Goal: Task Accomplishment & Management: Complete application form

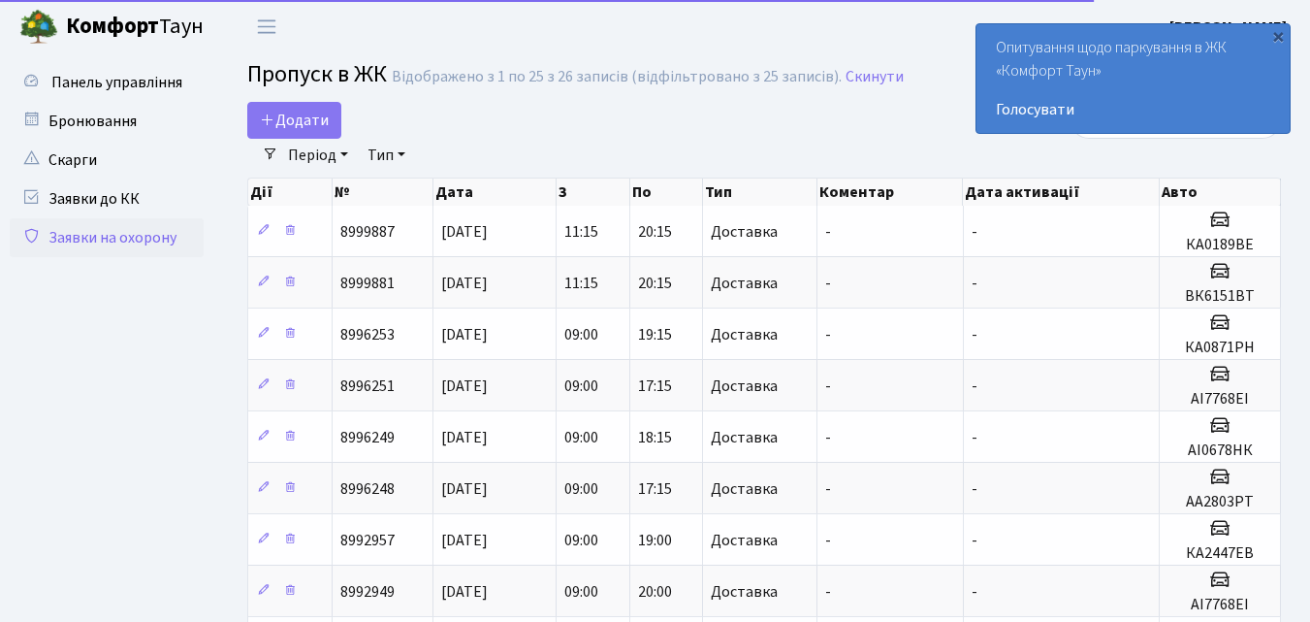
select select "25"
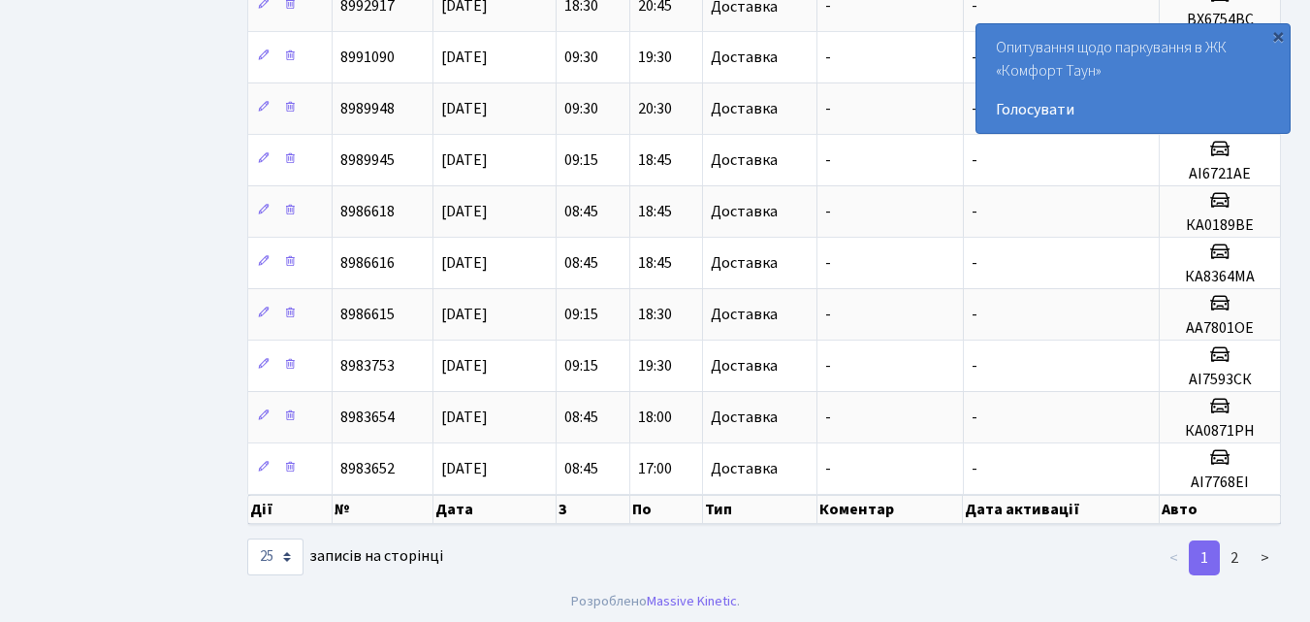
scroll to position [1000, 0]
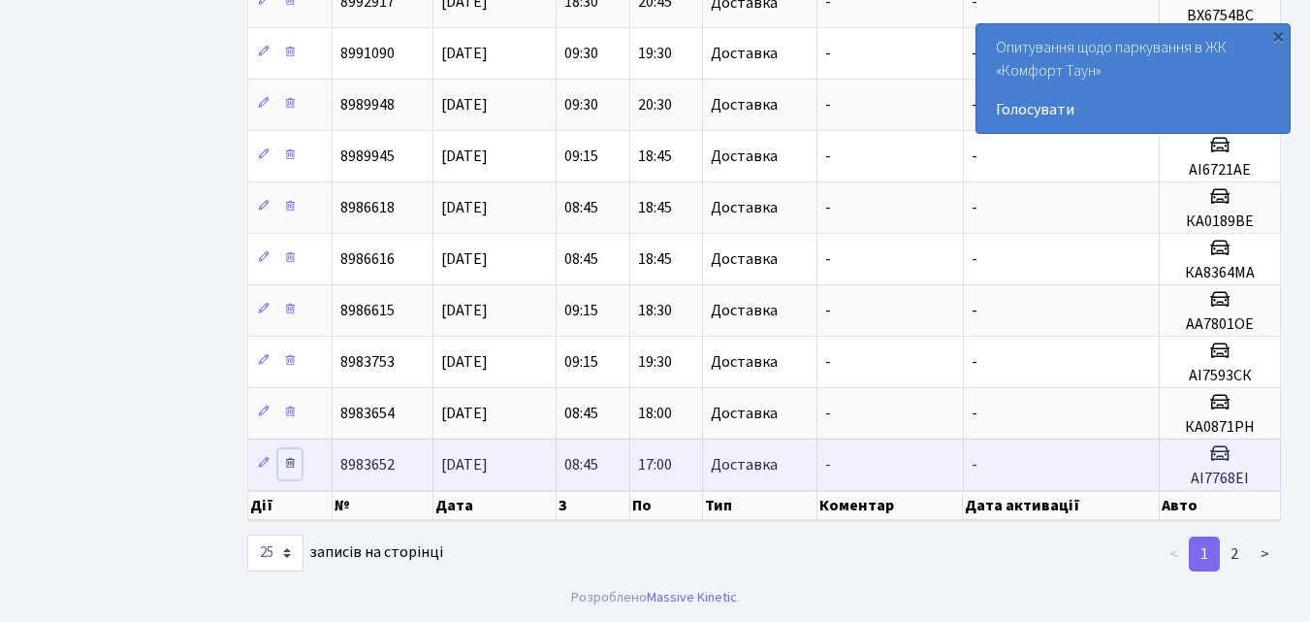
click at [290, 466] on icon at bounding box center [290, 463] width 14 height 14
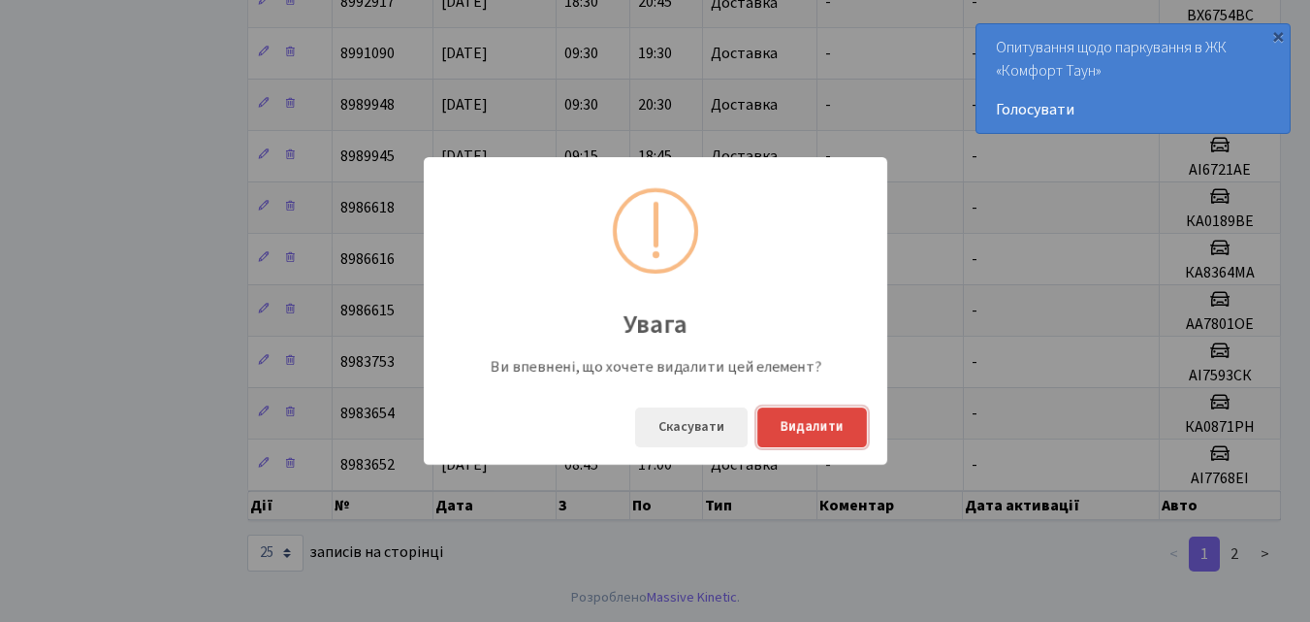
click at [801, 432] on button "Видалити" at bounding box center [812, 427] width 110 height 40
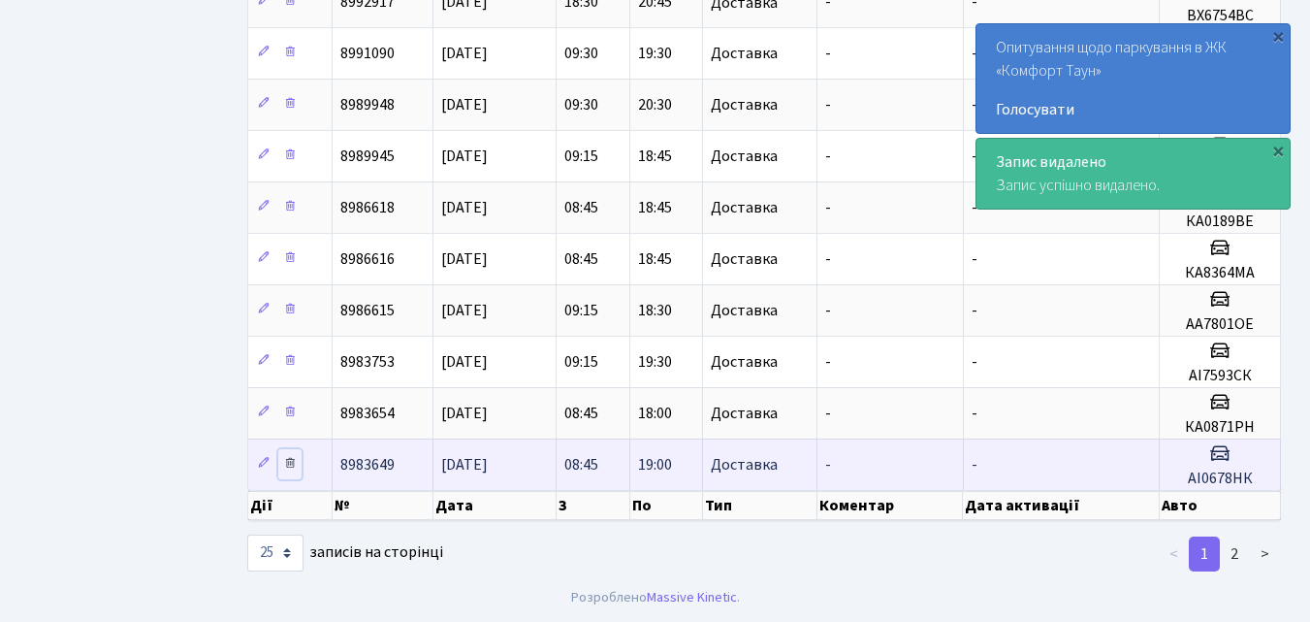
click at [292, 467] on icon at bounding box center [290, 463] width 14 height 14
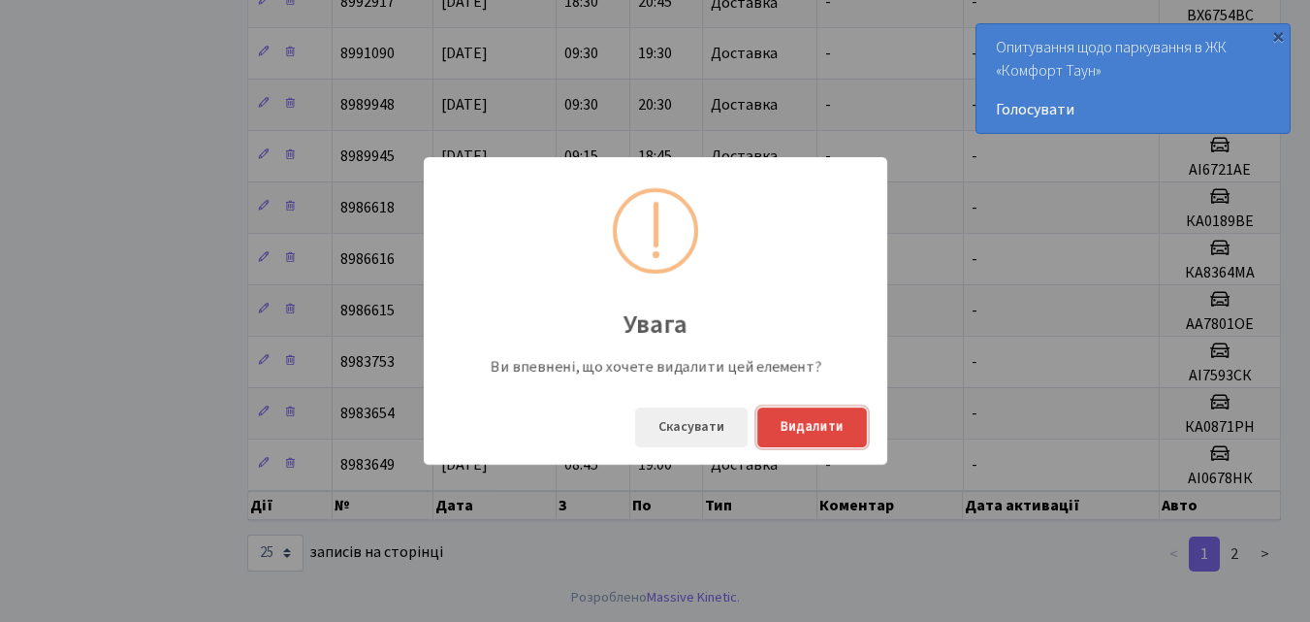
click at [786, 425] on button "Видалити" at bounding box center [812, 427] width 110 height 40
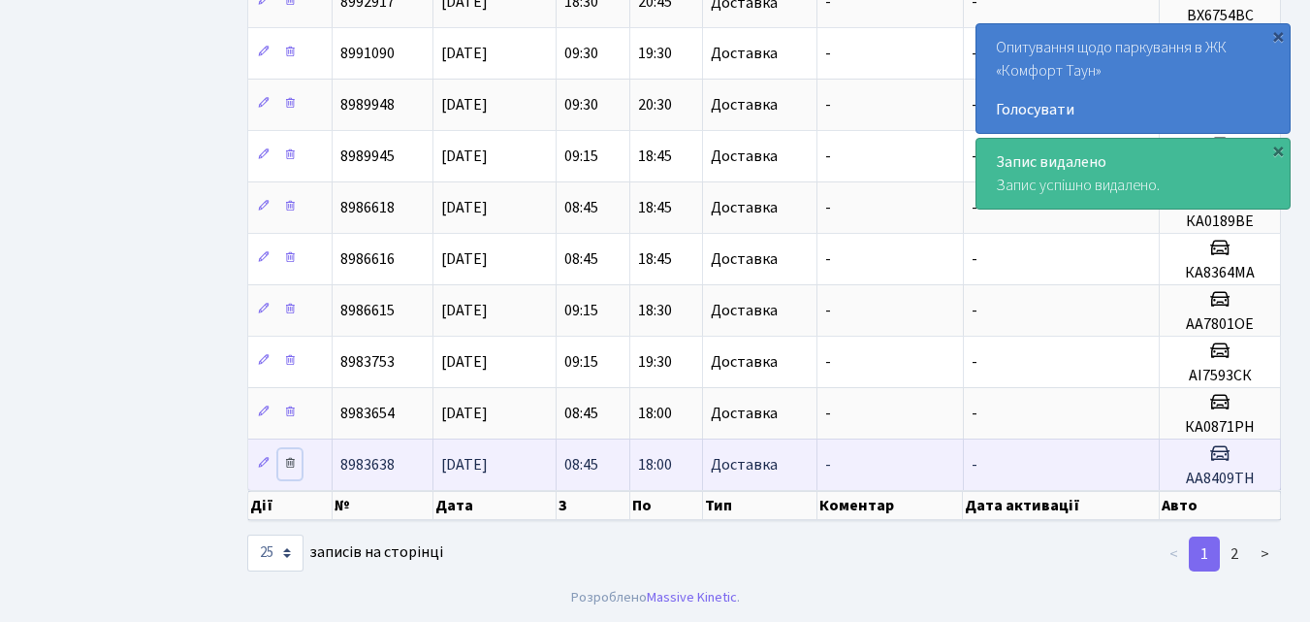
click at [286, 464] on icon at bounding box center [290, 463] width 14 height 14
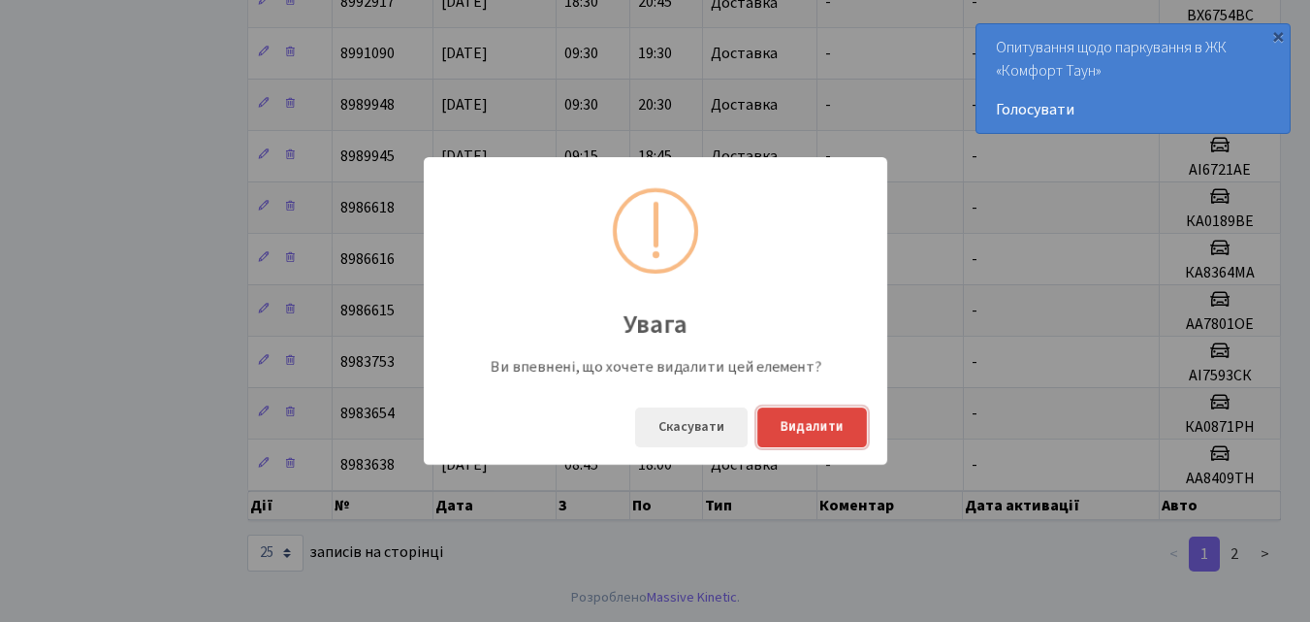
click at [780, 425] on button "Видалити" at bounding box center [812, 427] width 110 height 40
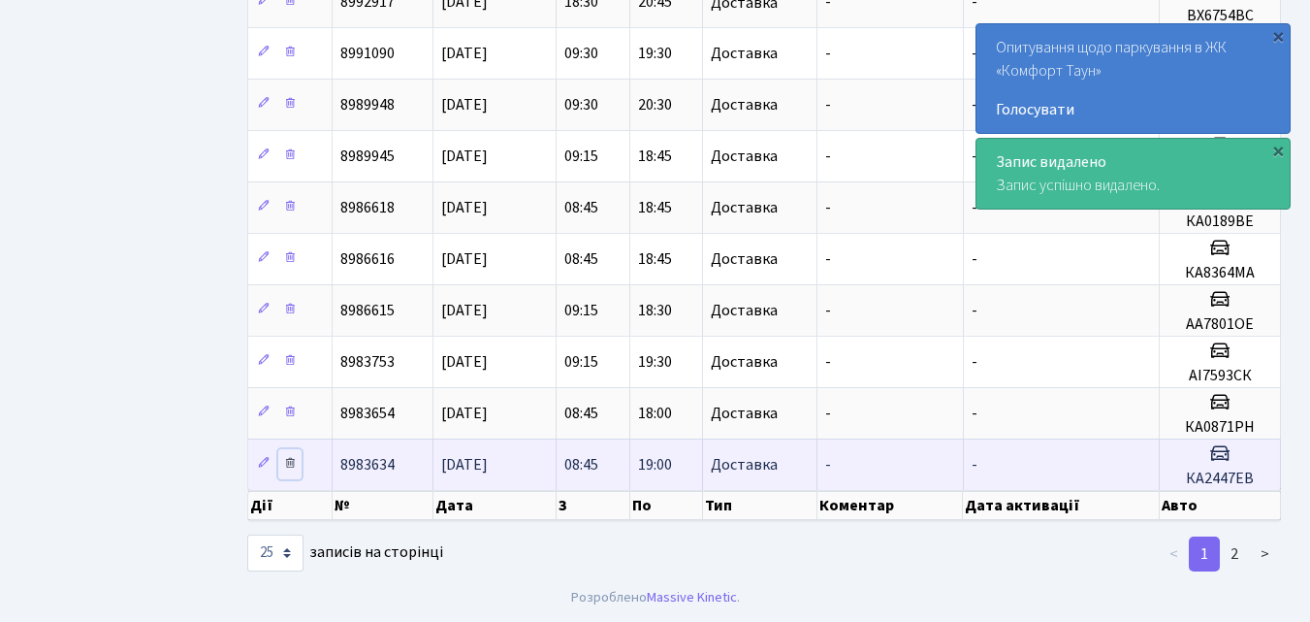
click at [288, 467] on icon at bounding box center [290, 463] width 14 height 14
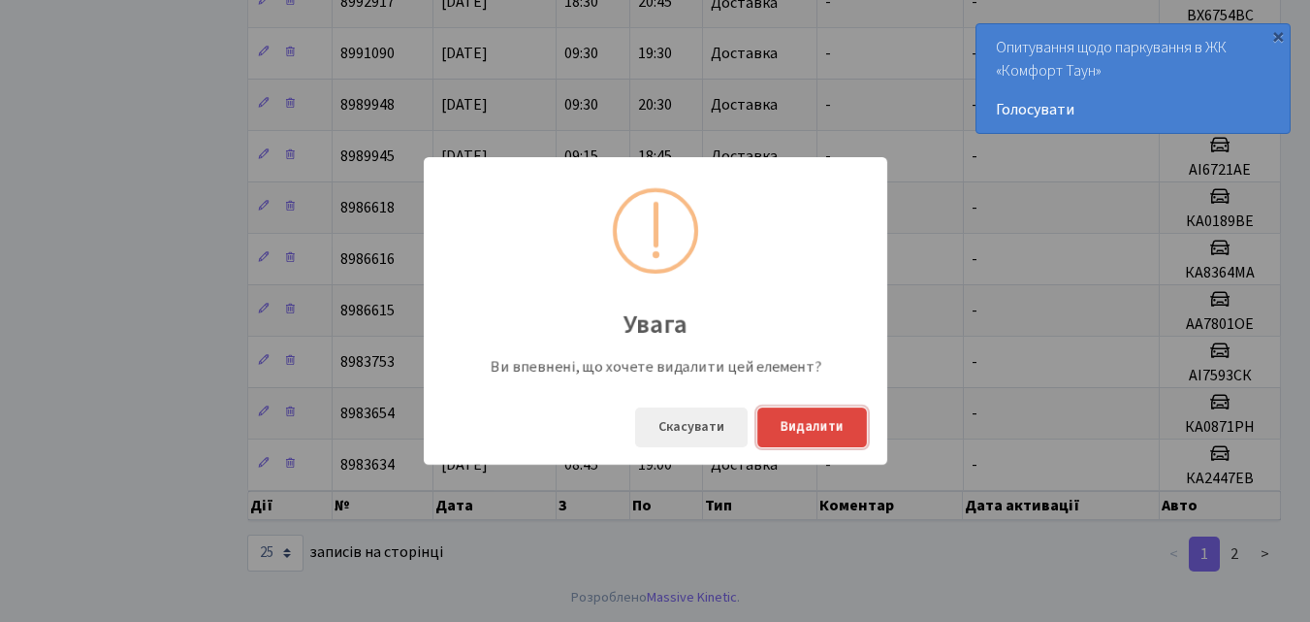
click at [810, 422] on button "Видалити" at bounding box center [812, 427] width 110 height 40
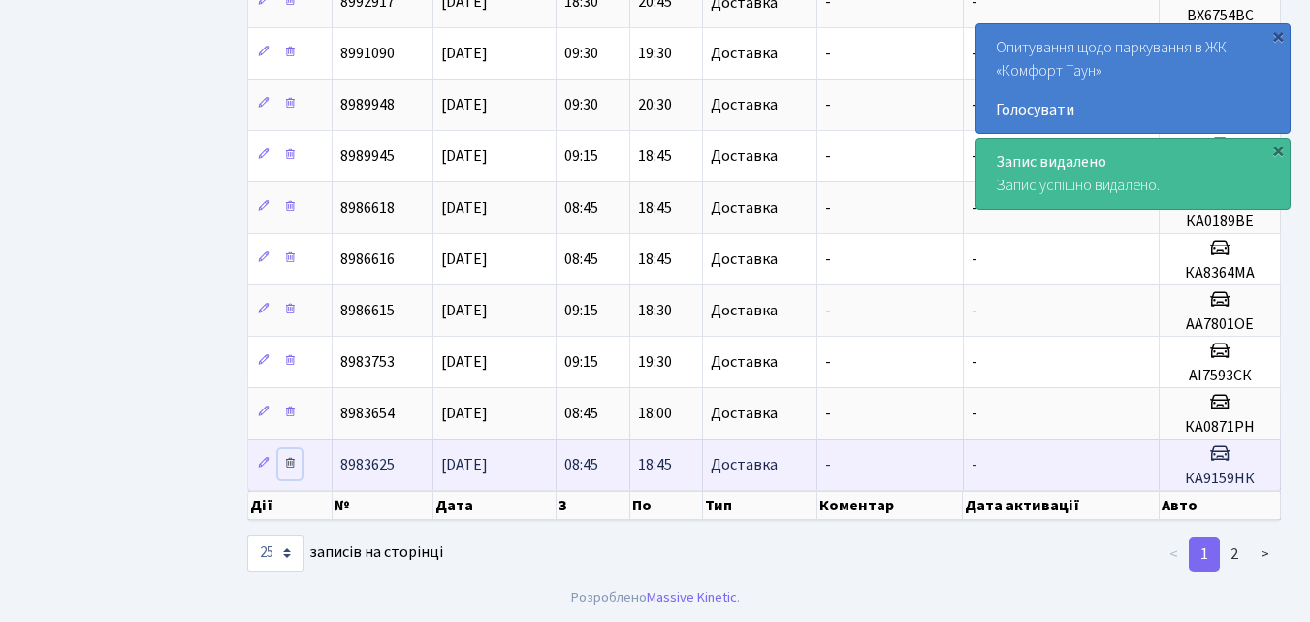
click at [285, 466] on icon at bounding box center [290, 463] width 14 height 14
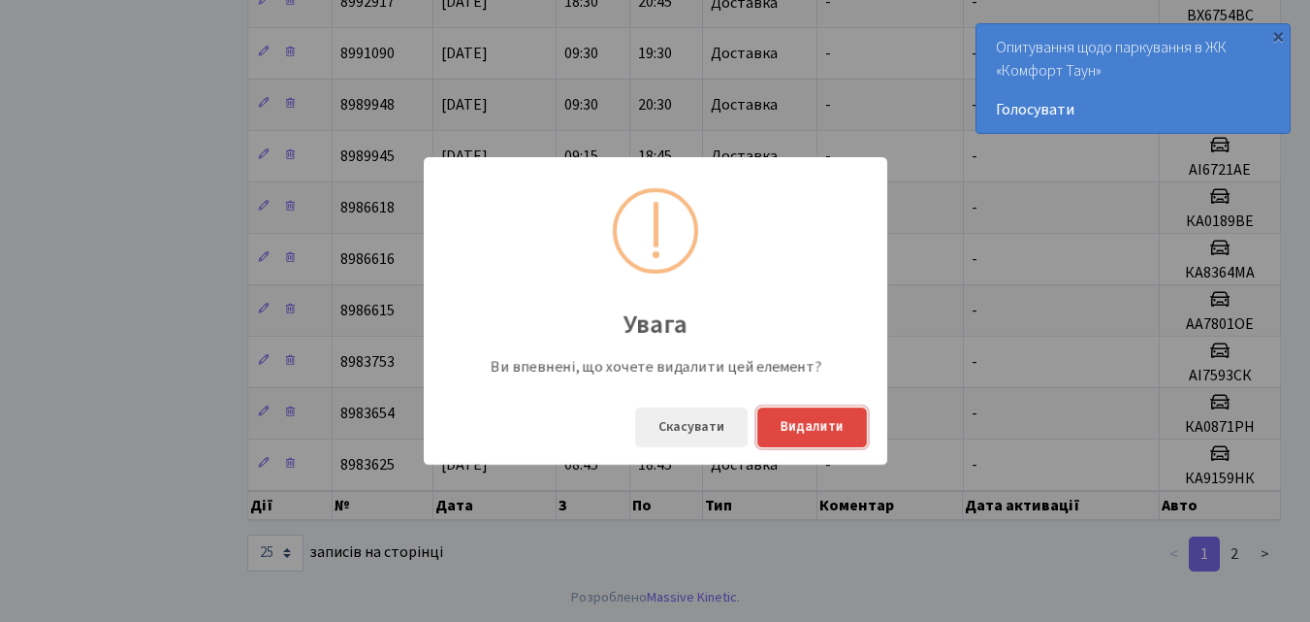
click at [825, 435] on button "Видалити" at bounding box center [812, 427] width 110 height 40
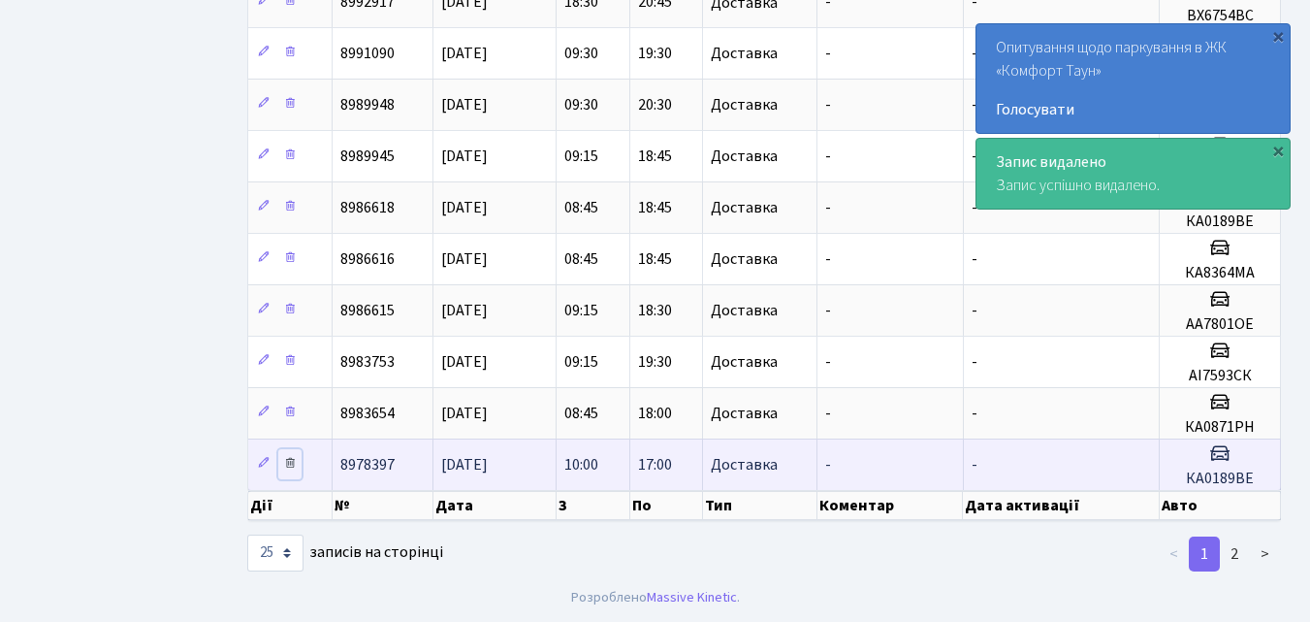
click at [293, 463] on icon at bounding box center [290, 463] width 14 height 14
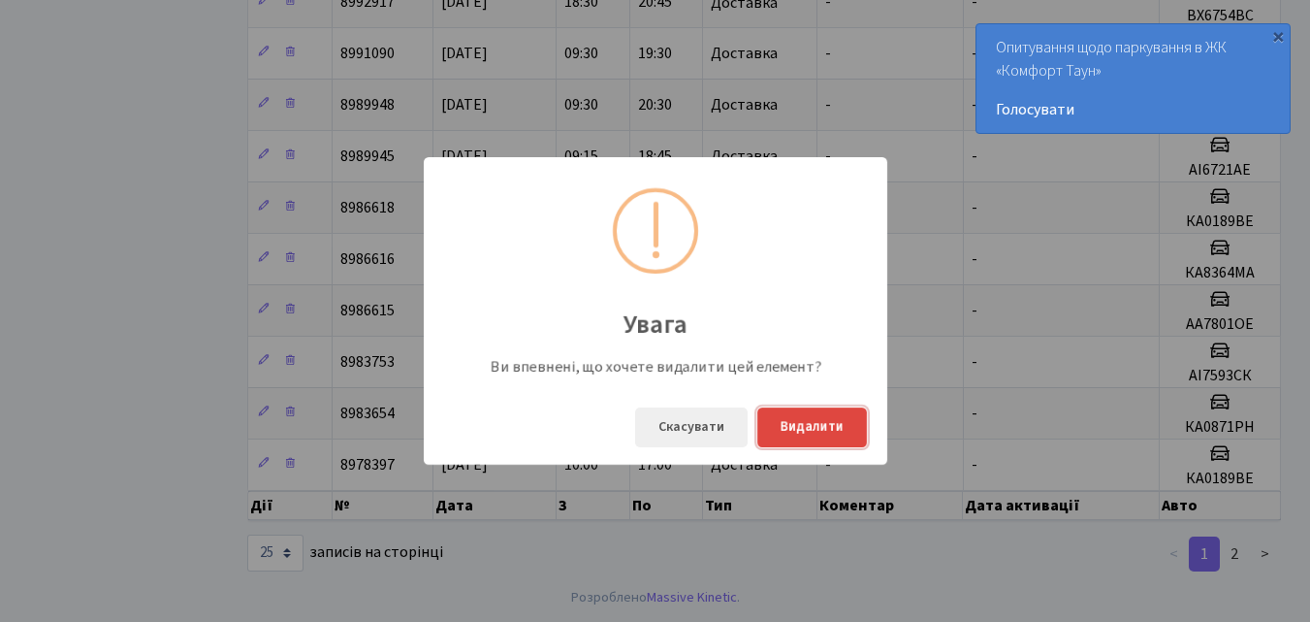
click at [813, 430] on button "Видалити" at bounding box center [812, 427] width 110 height 40
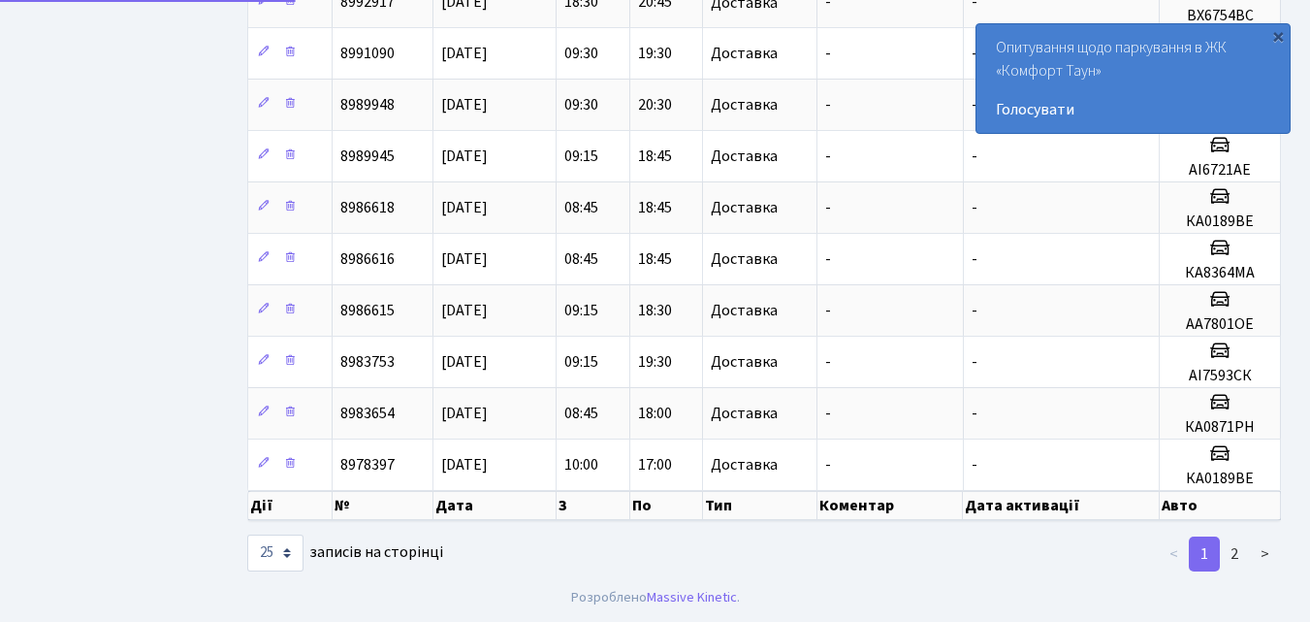
scroll to position [949, 0]
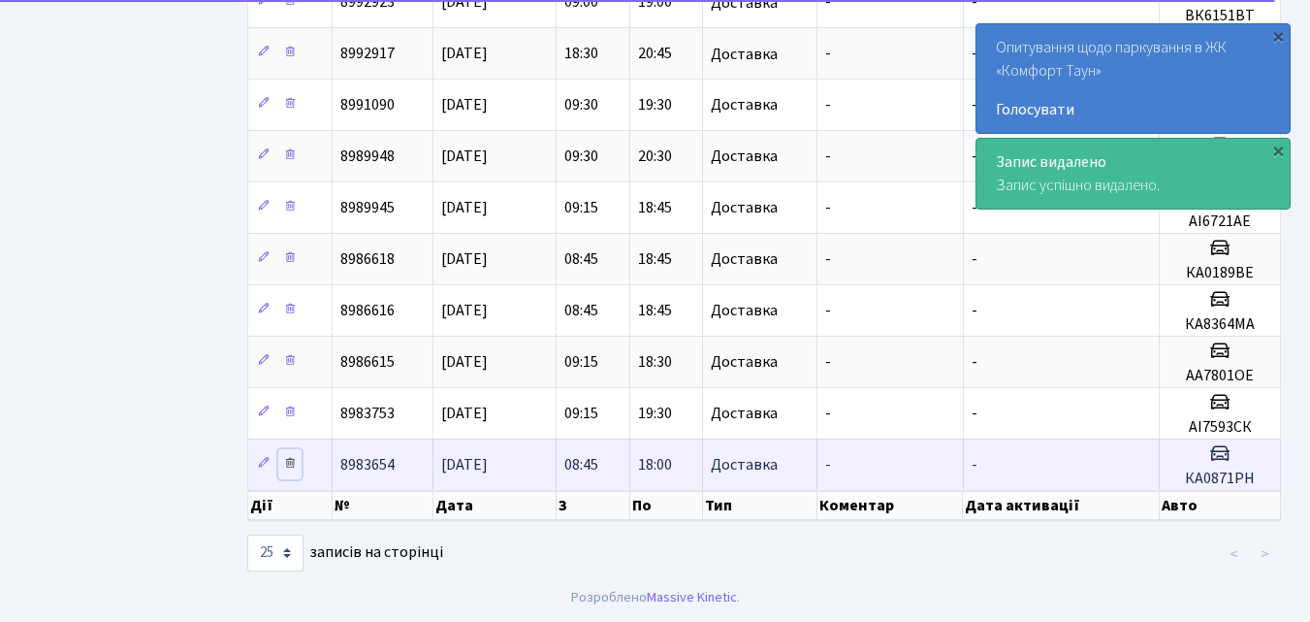
click at [298, 463] on link at bounding box center [289, 464] width 23 height 30
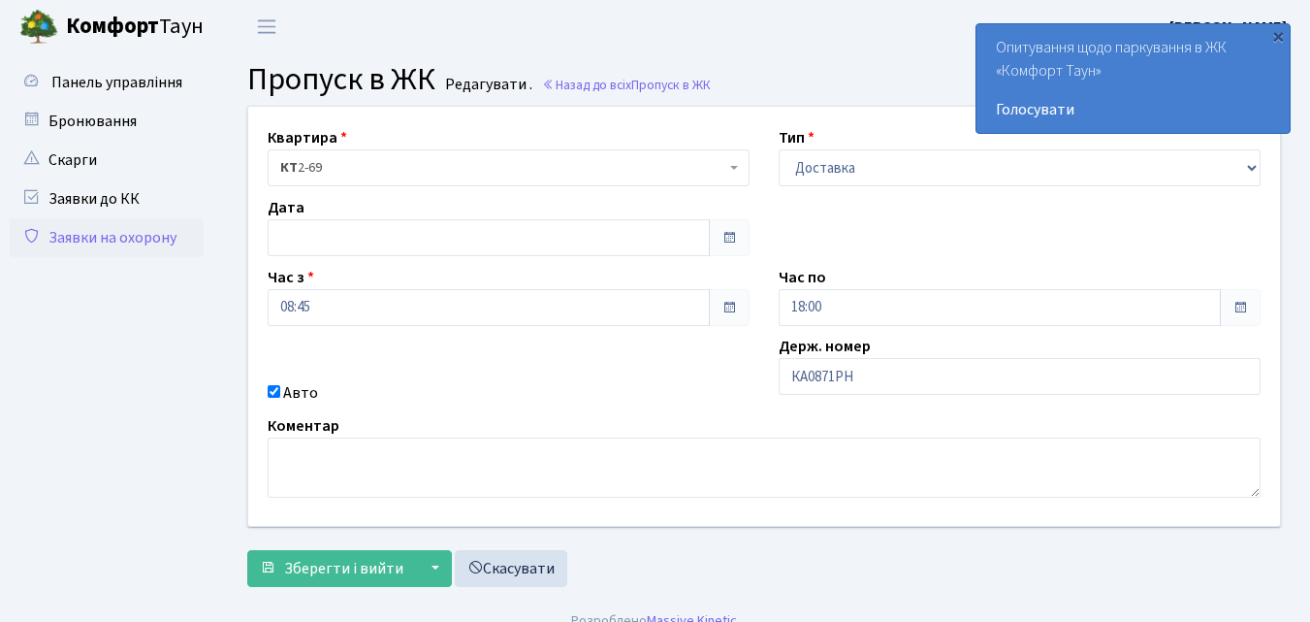
click at [69, 234] on link "Заявки на охорону" at bounding box center [107, 237] width 194 height 39
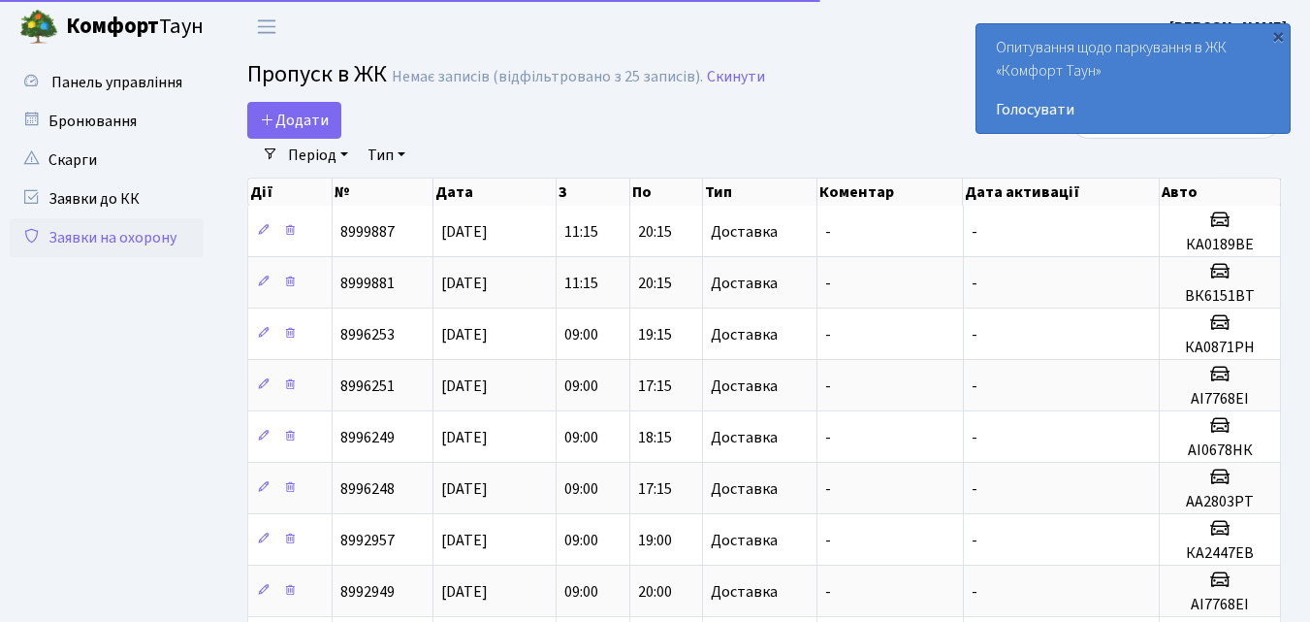
select select "25"
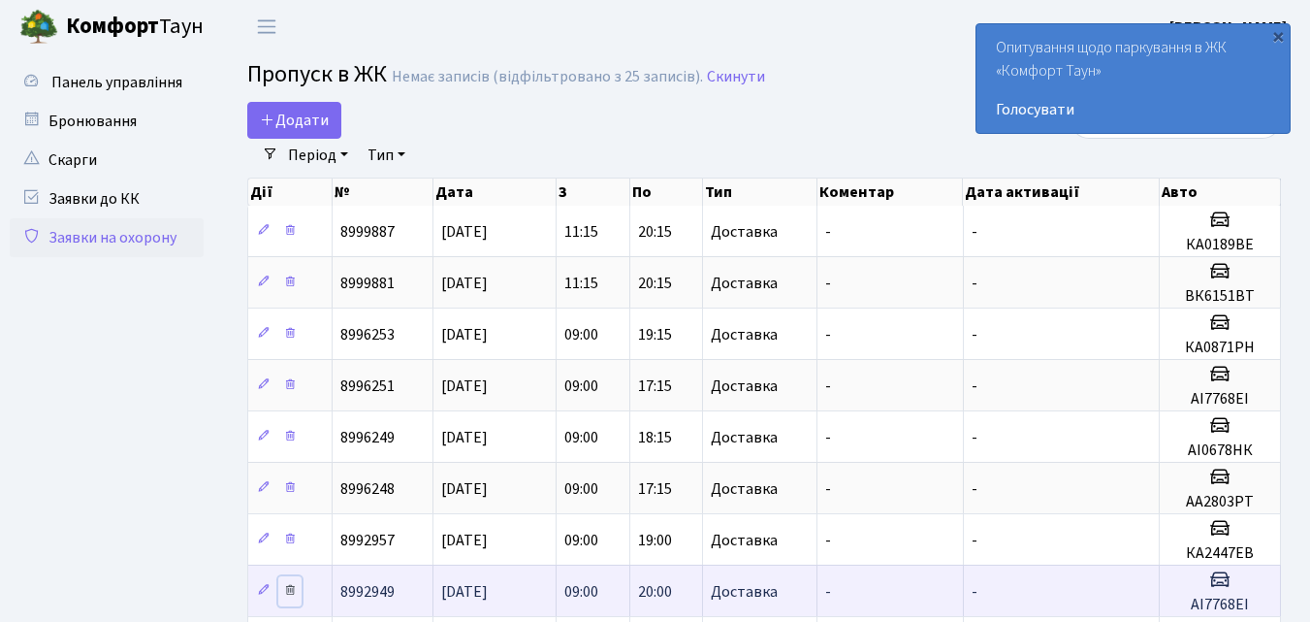
click at [290, 590] on icon at bounding box center [290, 590] width 14 height 14
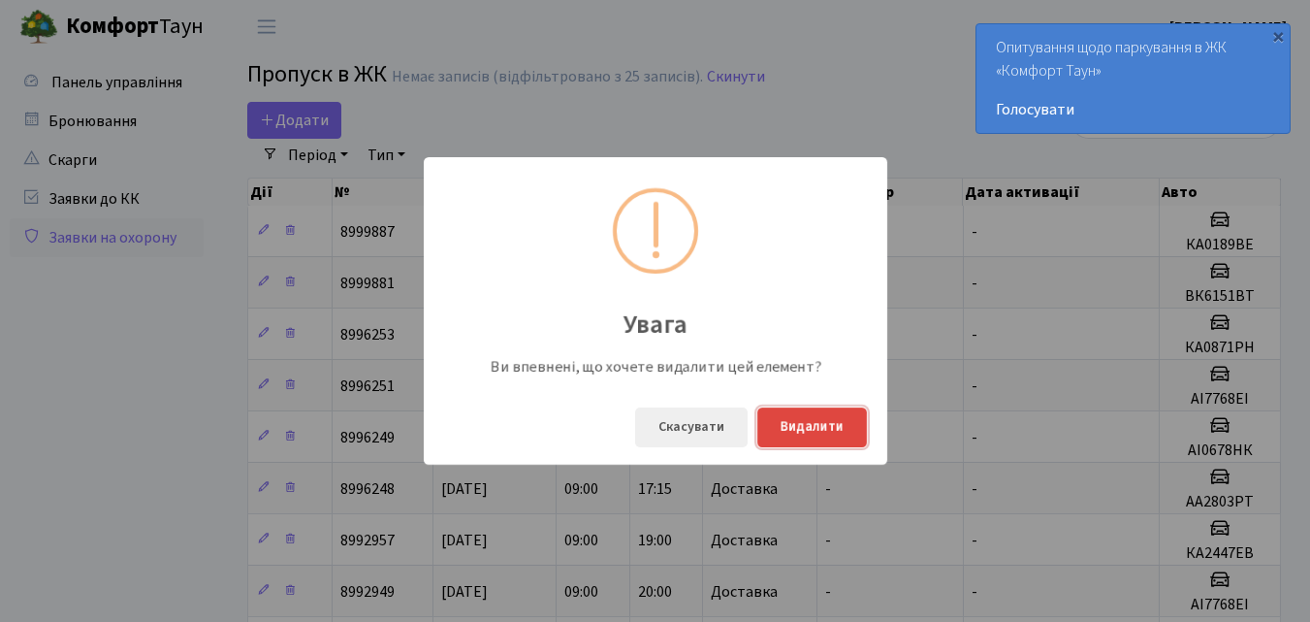
click at [810, 434] on button "Видалити" at bounding box center [812, 427] width 110 height 40
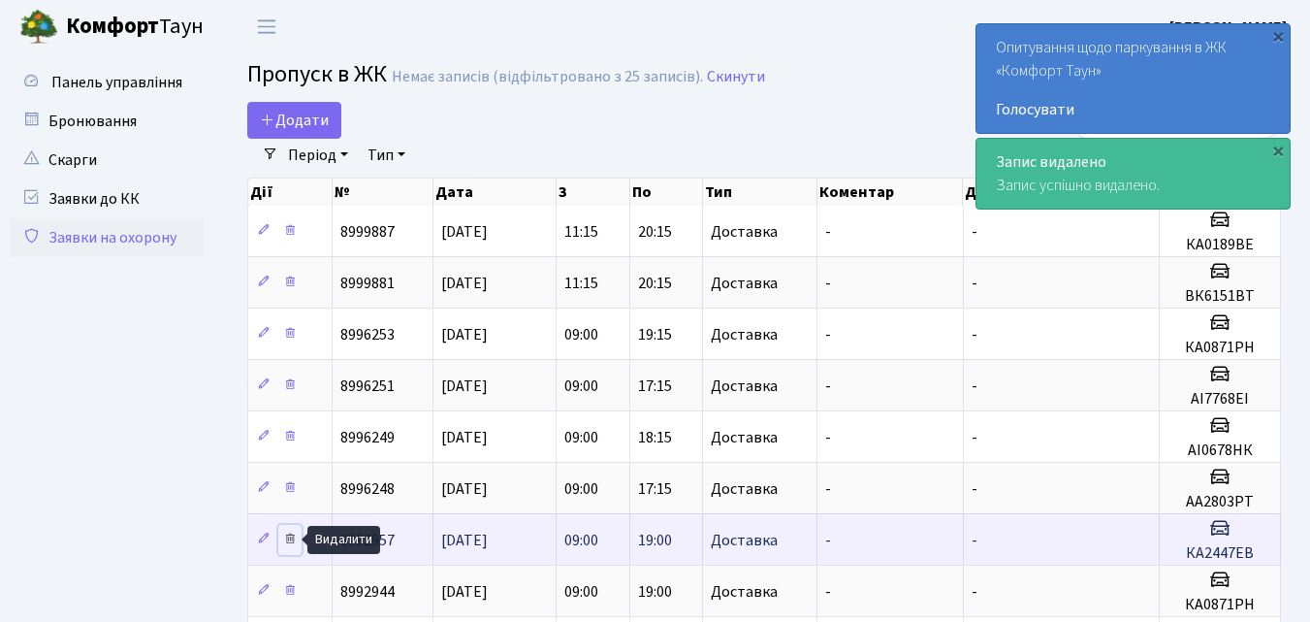
click at [289, 543] on icon at bounding box center [290, 538] width 14 height 14
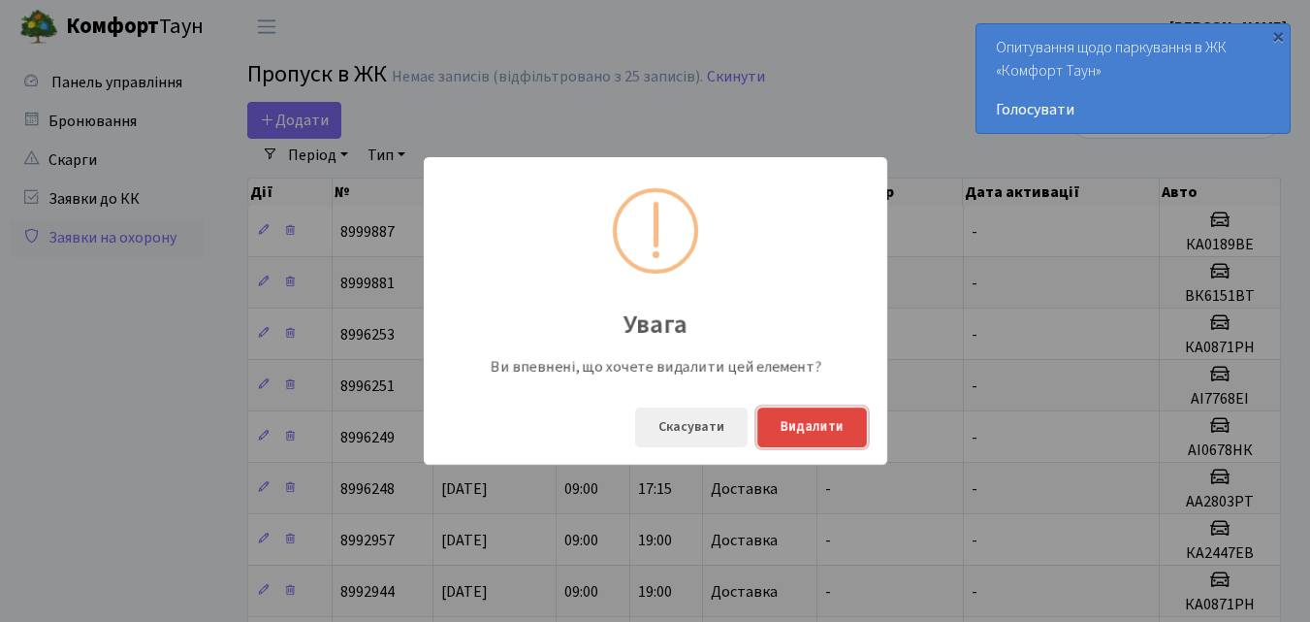
click at [816, 430] on button "Видалити" at bounding box center [812, 427] width 110 height 40
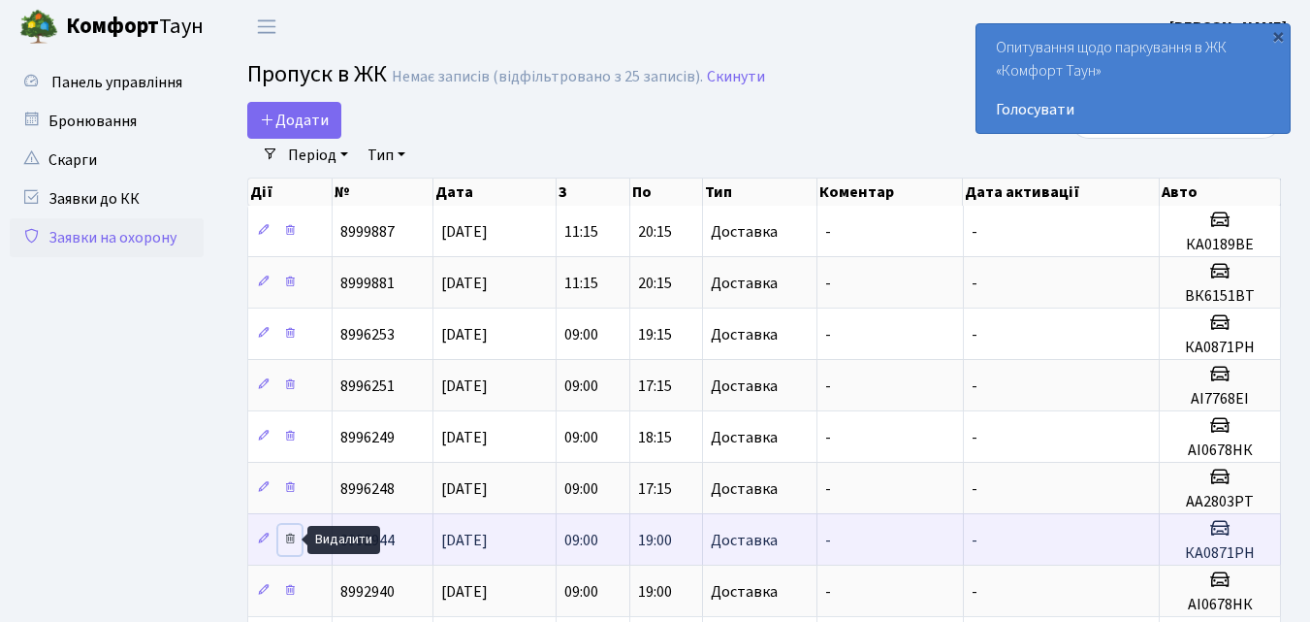
click at [292, 541] on icon at bounding box center [290, 538] width 14 height 14
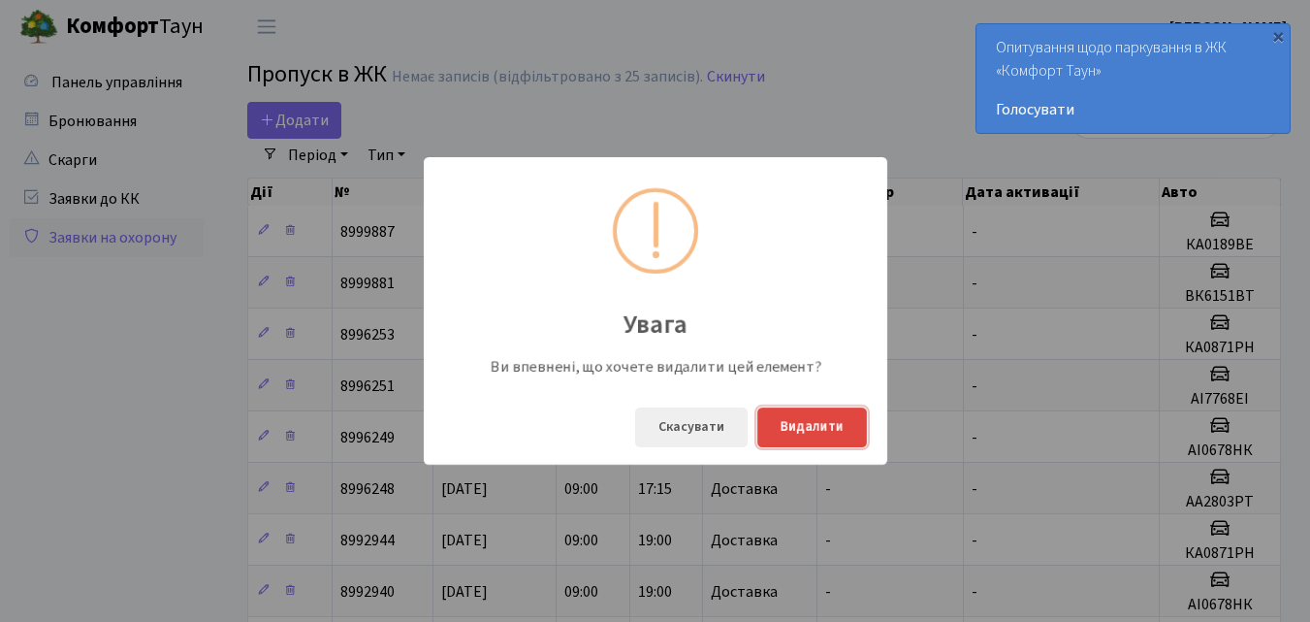
click at [816, 424] on button "Видалити" at bounding box center [812, 427] width 110 height 40
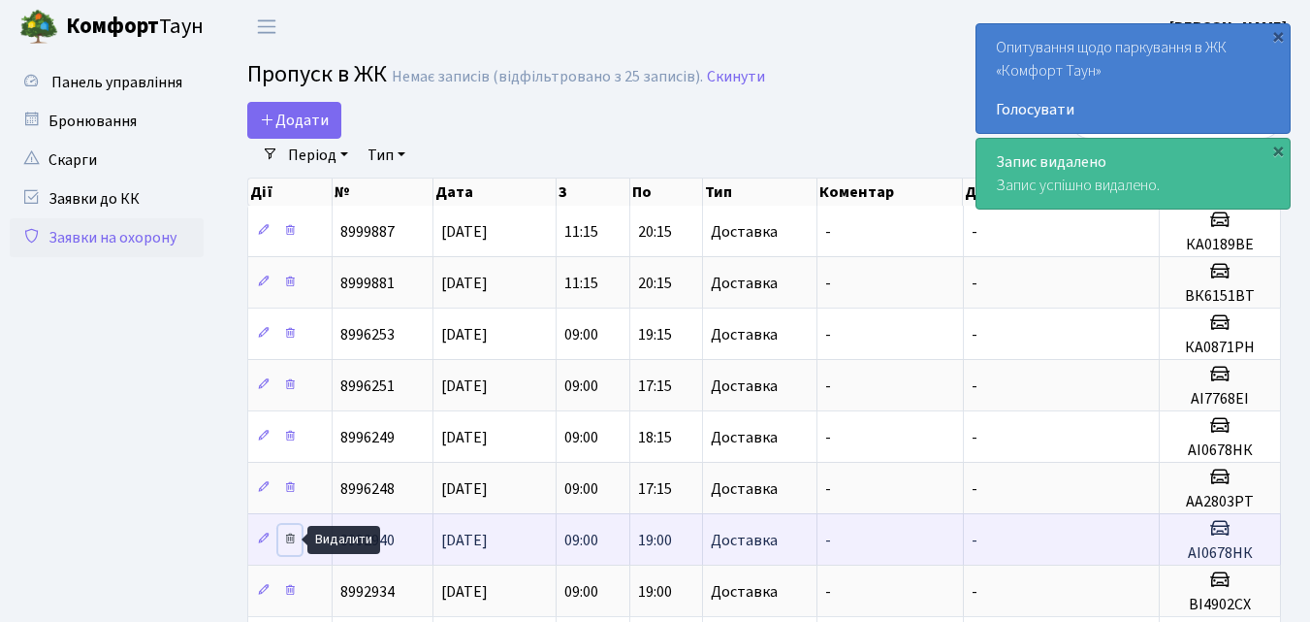
click at [293, 539] on icon at bounding box center [290, 538] width 14 height 14
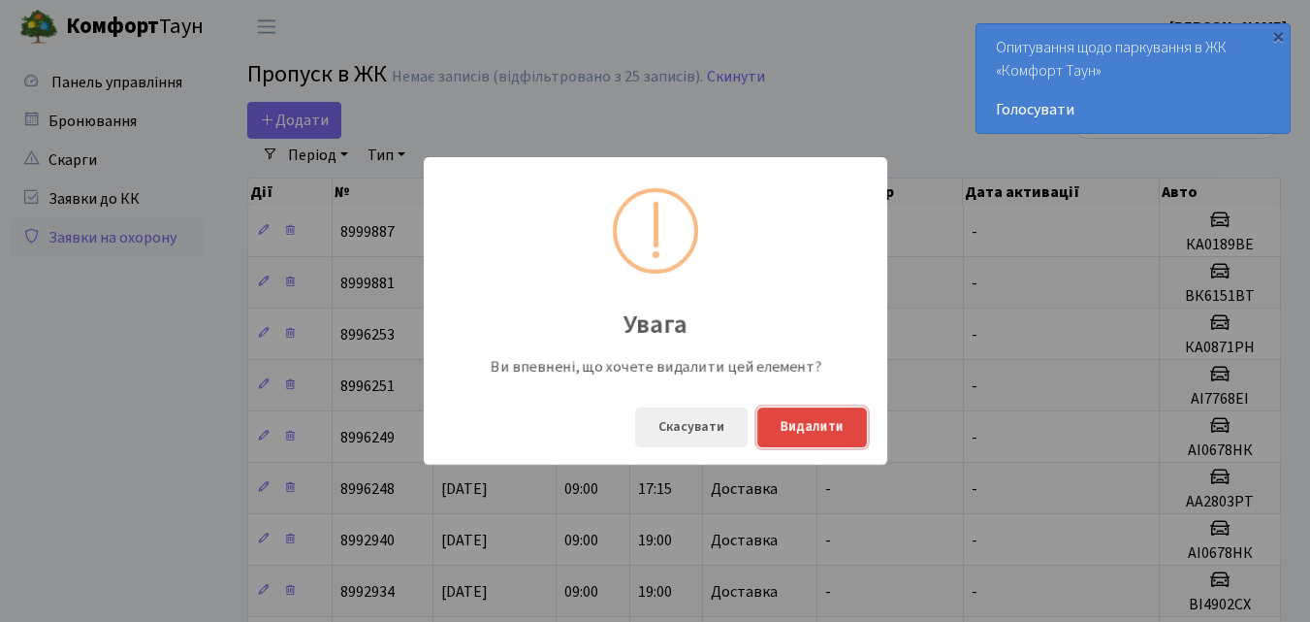
click at [814, 424] on button "Видалити" at bounding box center [812, 427] width 110 height 40
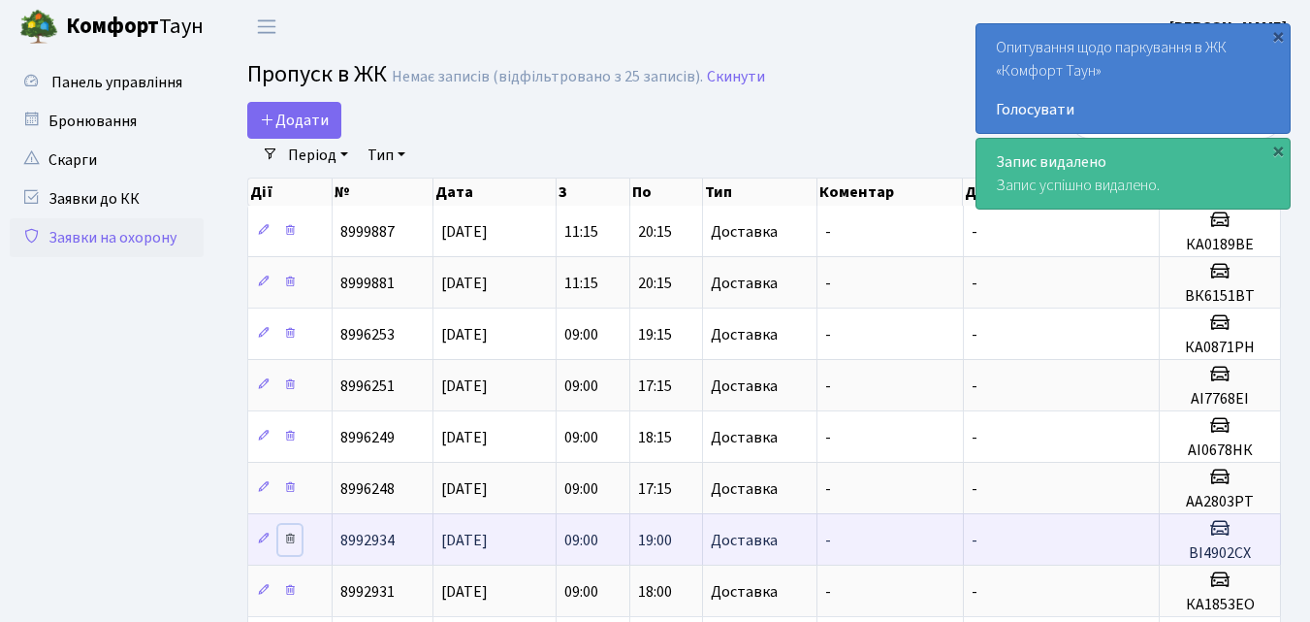
click at [297, 537] on icon at bounding box center [290, 538] width 14 height 14
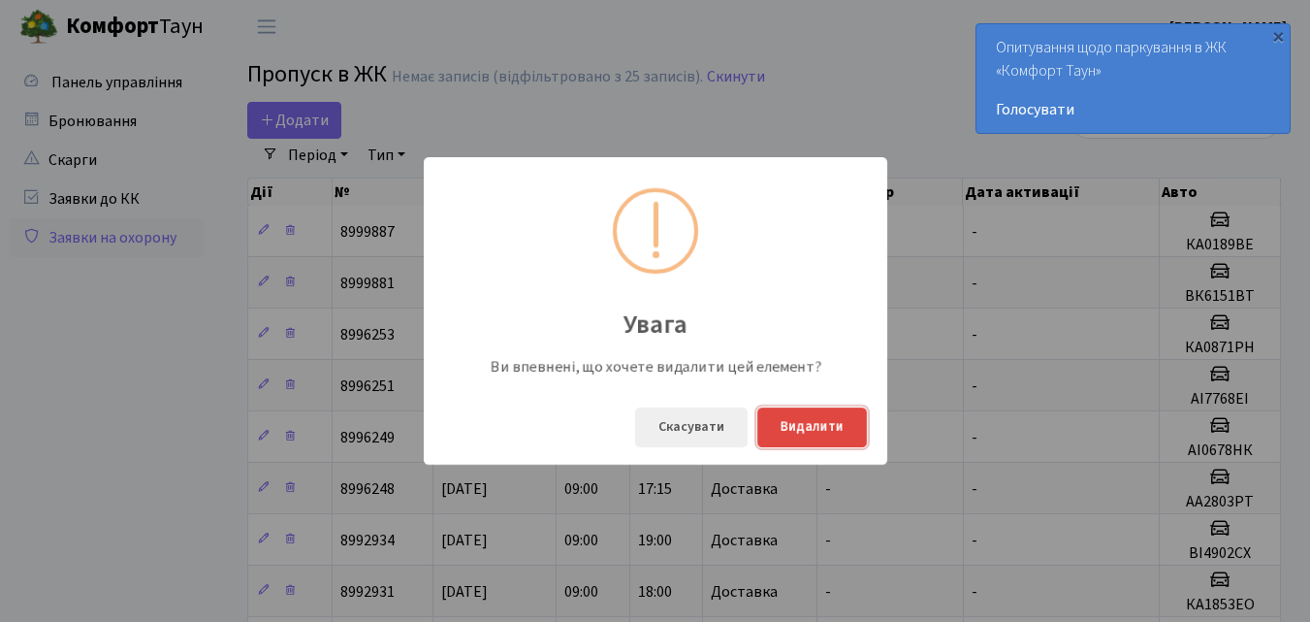
click at [832, 428] on button "Видалити" at bounding box center [812, 427] width 110 height 40
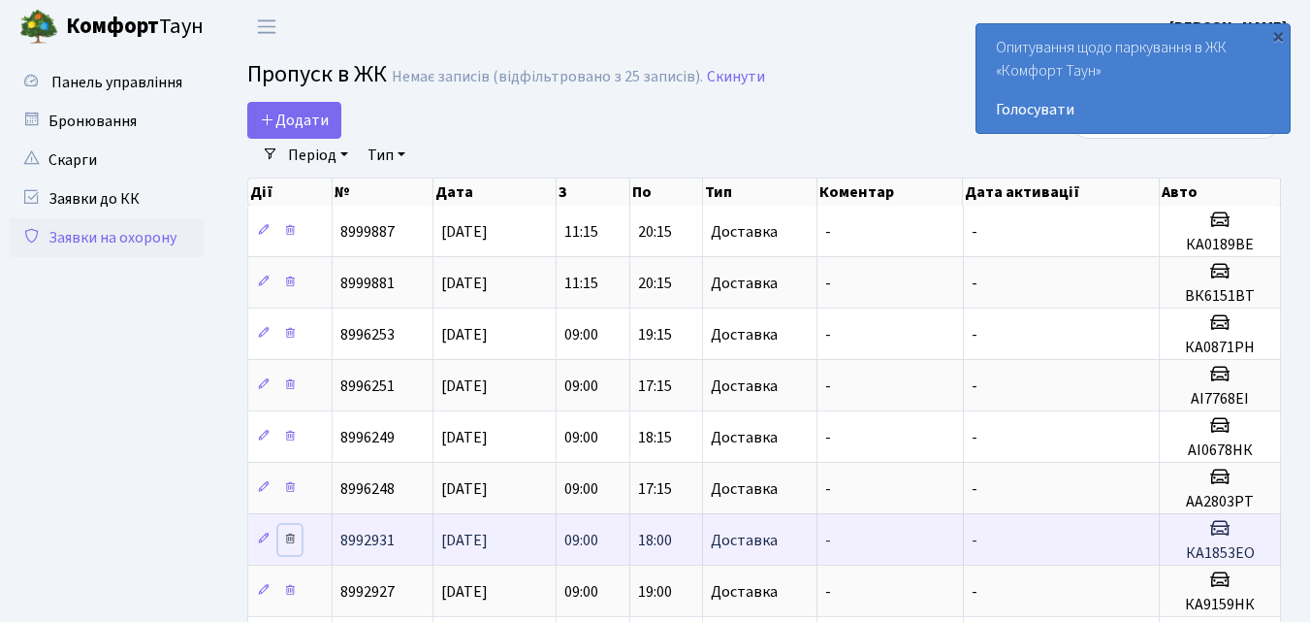
click at [289, 543] on icon at bounding box center [290, 538] width 14 height 14
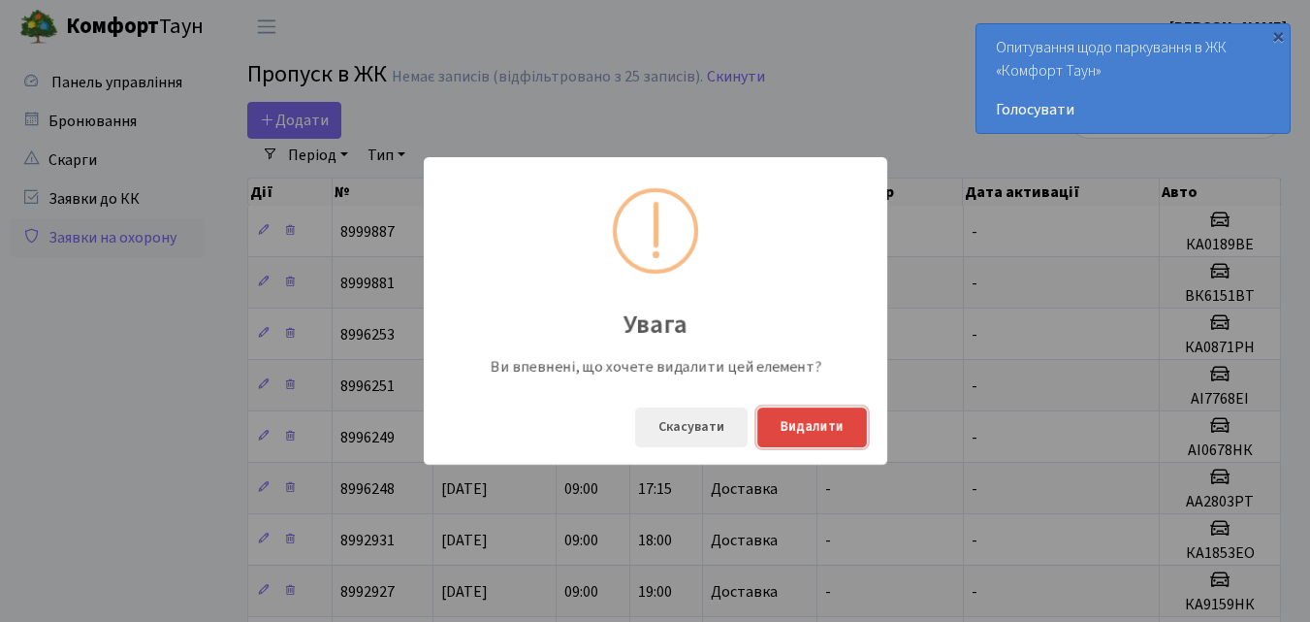
click at [800, 429] on button "Видалити" at bounding box center [812, 427] width 110 height 40
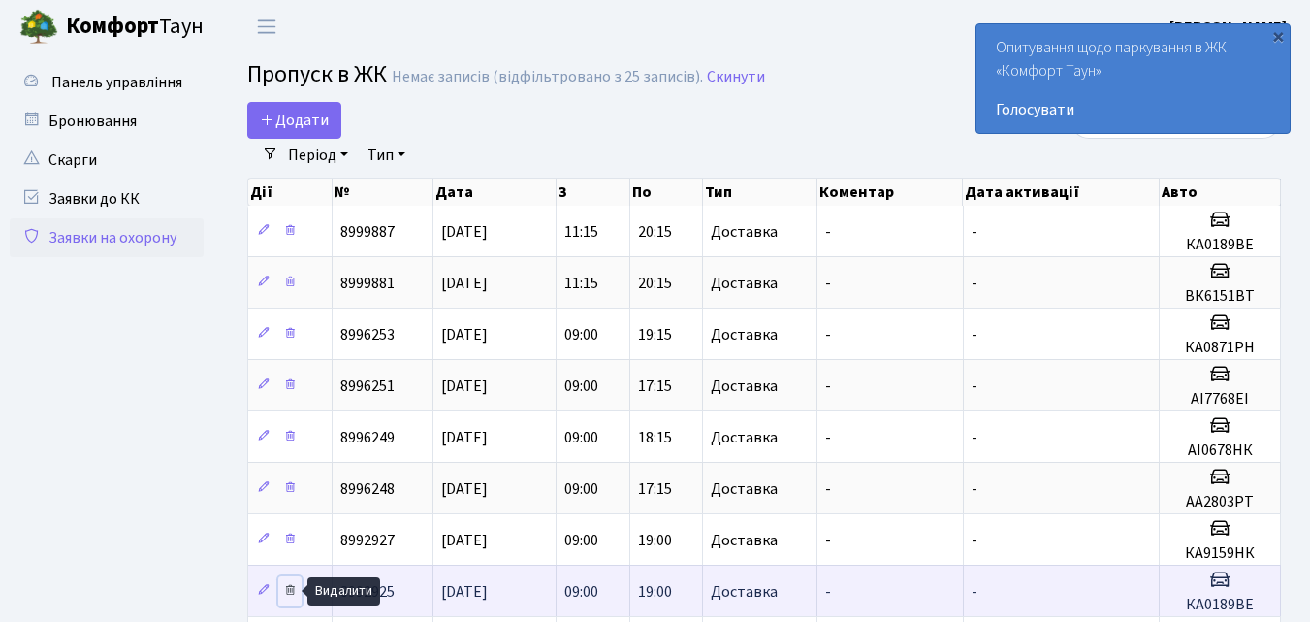
click at [289, 593] on icon at bounding box center [290, 590] width 14 height 14
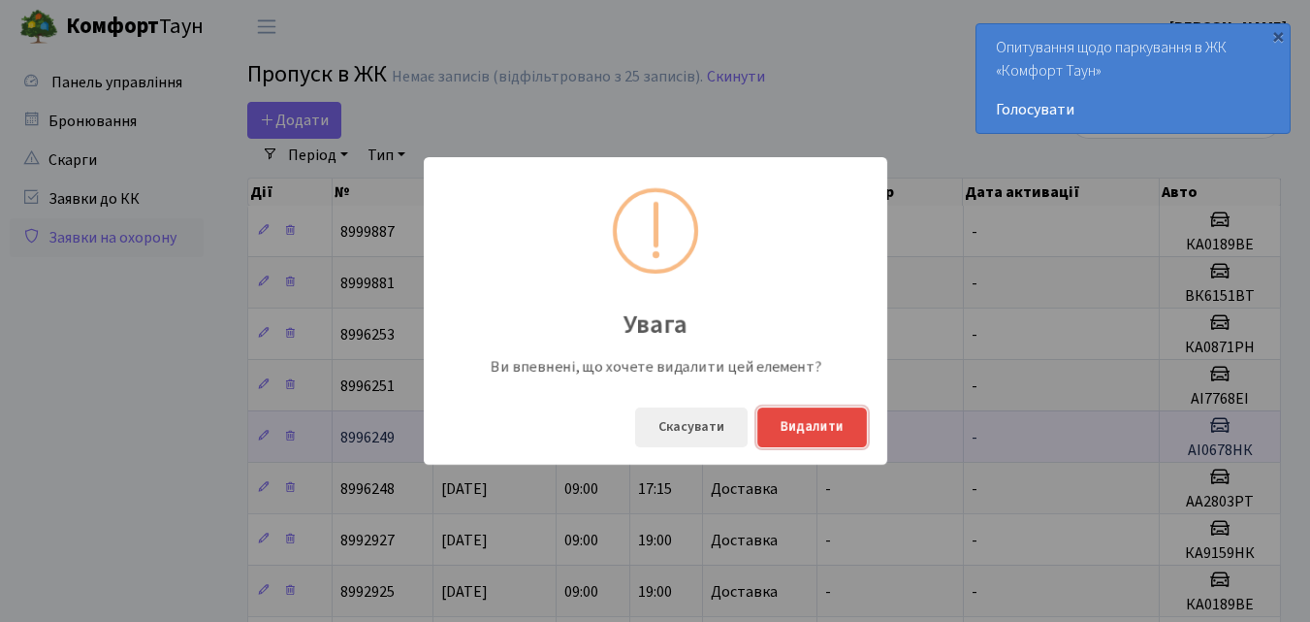
click at [789, 429] on button "Видалити" at bounding box center [812, 427] width 110 height 40
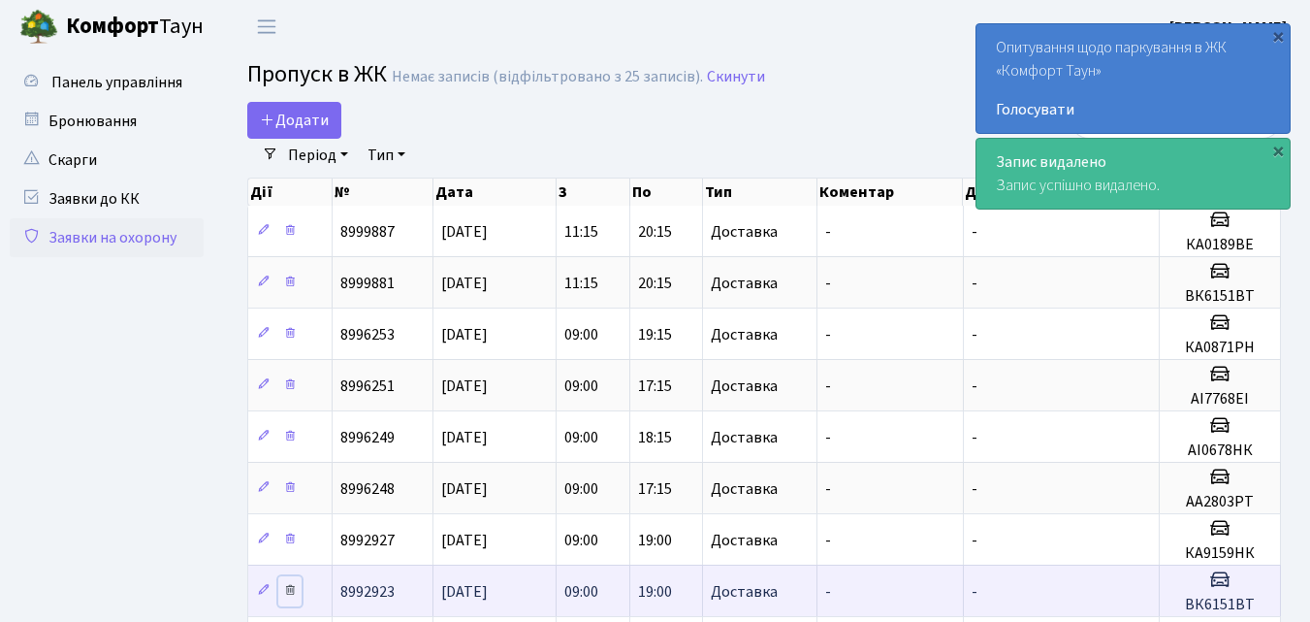
click at [285, 594] on icon at bounding box center [290, 590] width 14 height 14
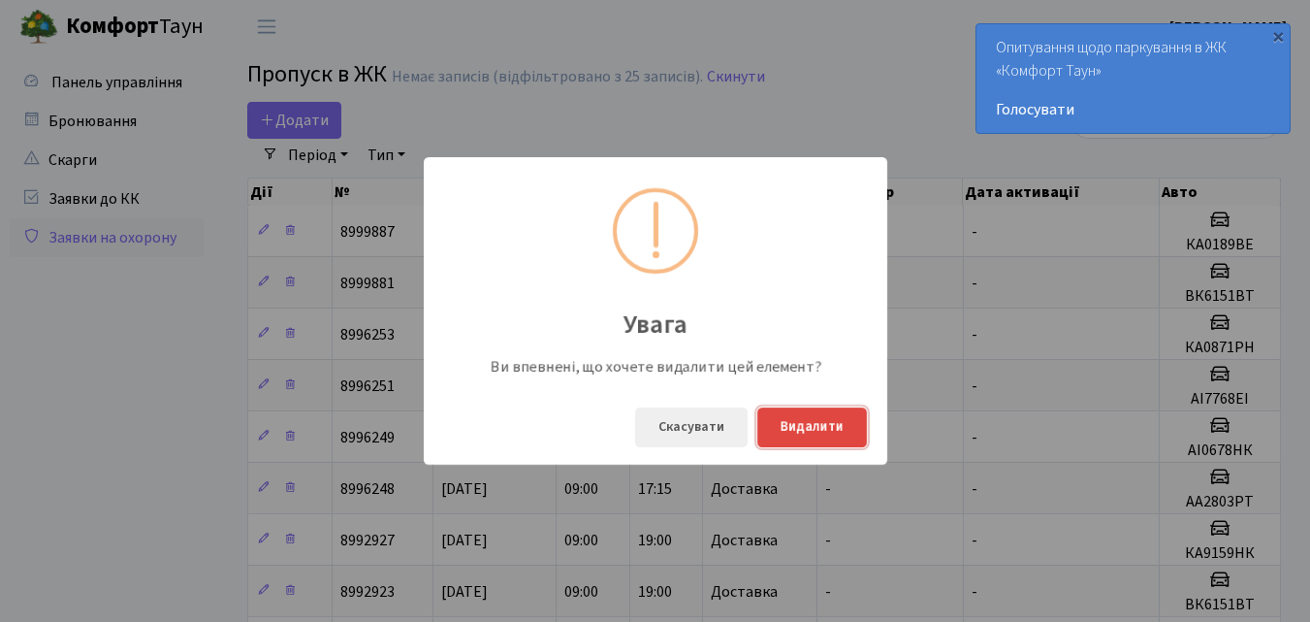
click at [804, 428] on button "Видалити" at bounding box center [812, 427] width 110 height 40
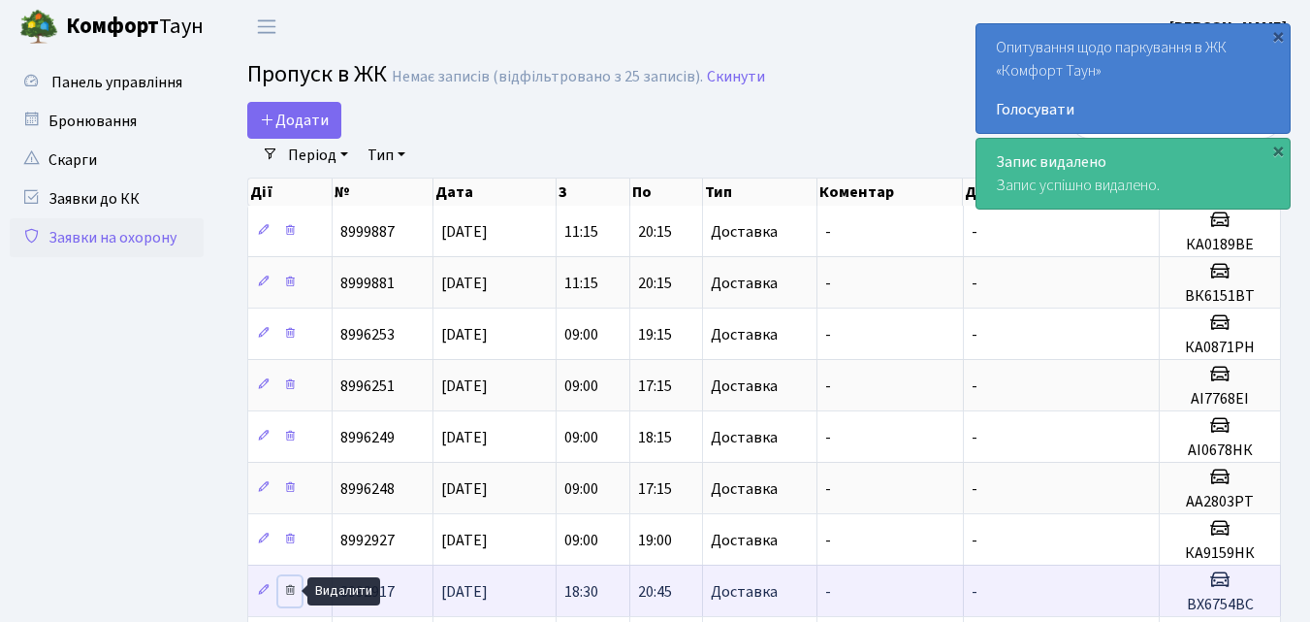
click at [294, 590] on icon at bounding box center [290, 590] width 14 height 14
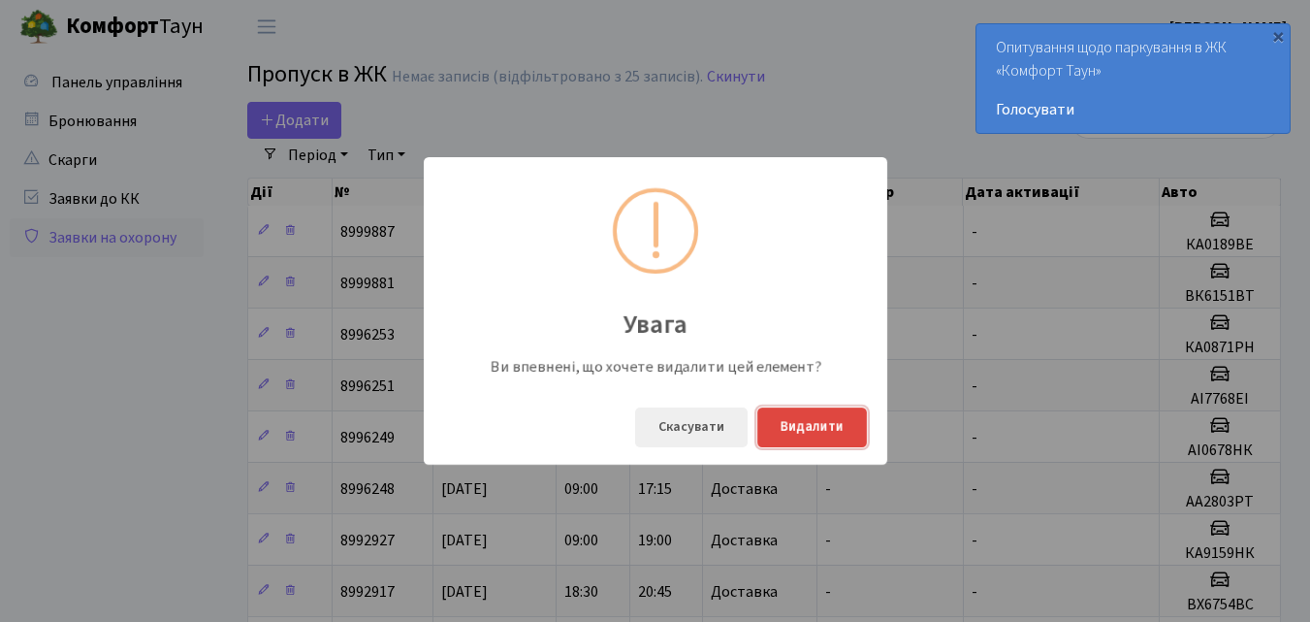
click at [793, 429] on button "Видалити" at bounding box center [812, 427] width 110 height 40
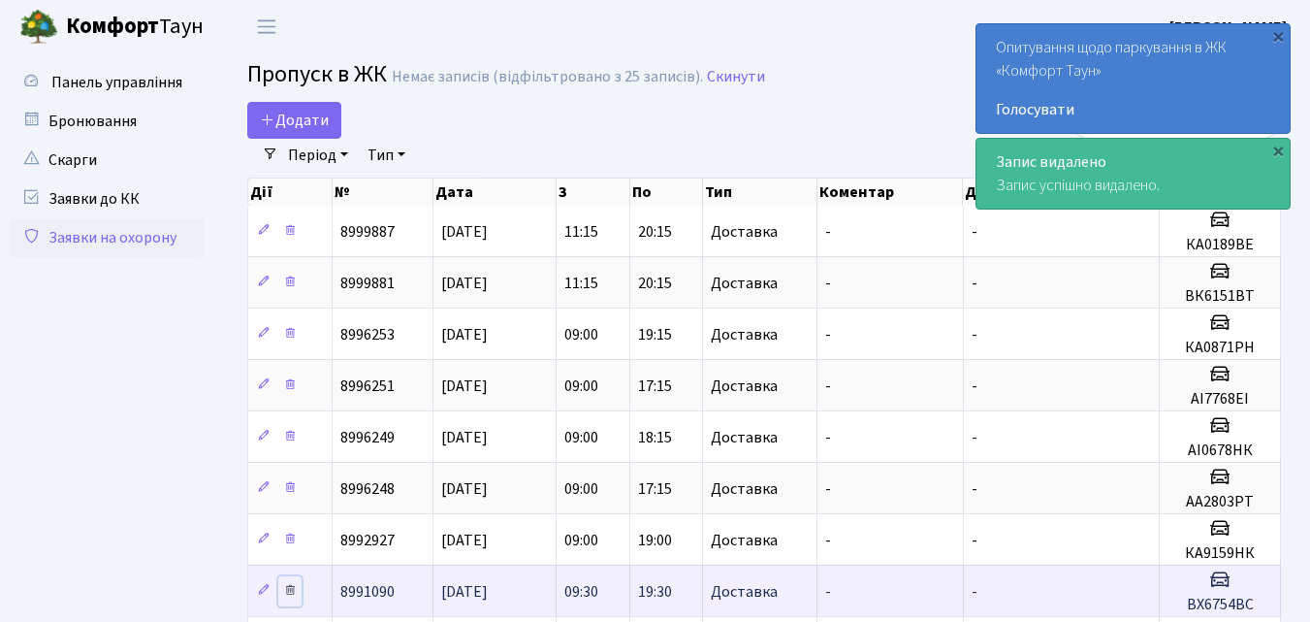
click at [293, 586] on icon at bounding box center [290, 590] width 14 height 14
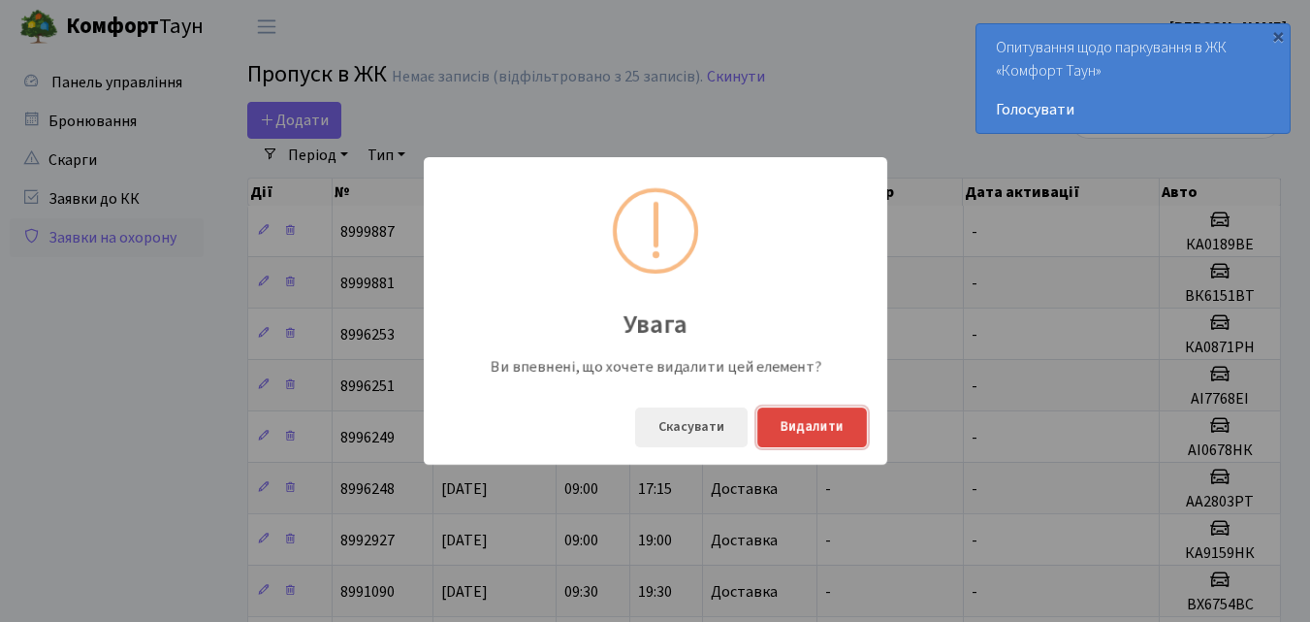
click at [812, 422] on button "Видалити" at bounding box center [812, 427] width 110 height 40
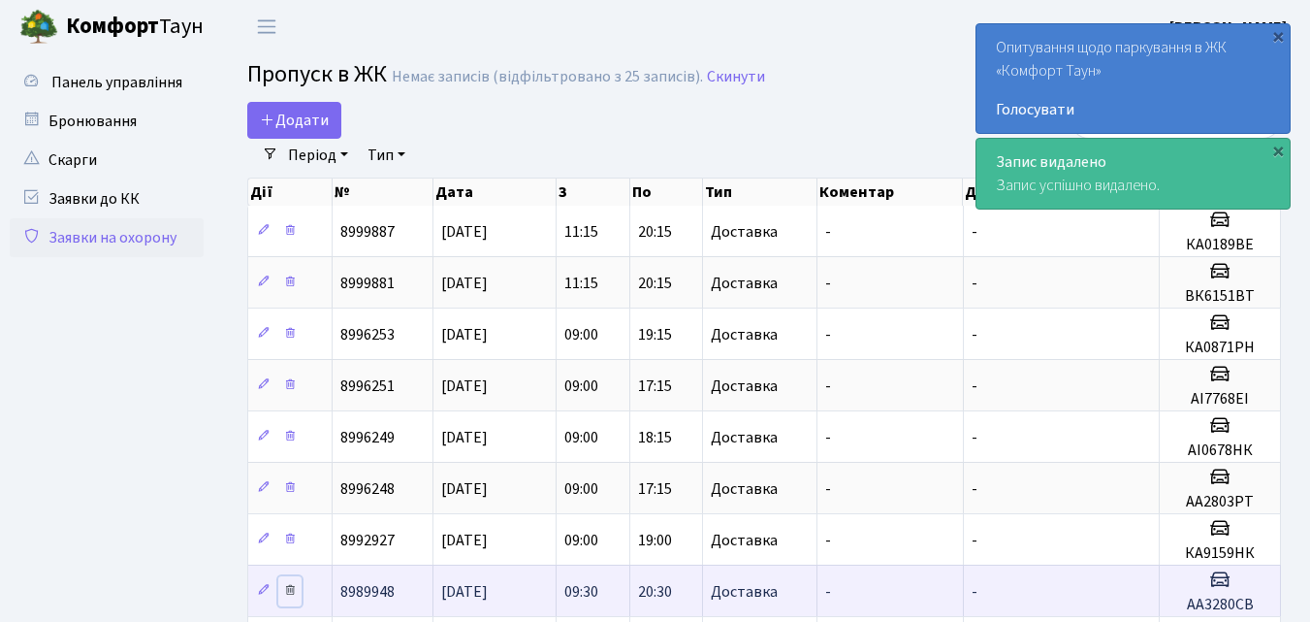
click at [288, 591] on icon at bounding box center [290, 590] width 14 height 14
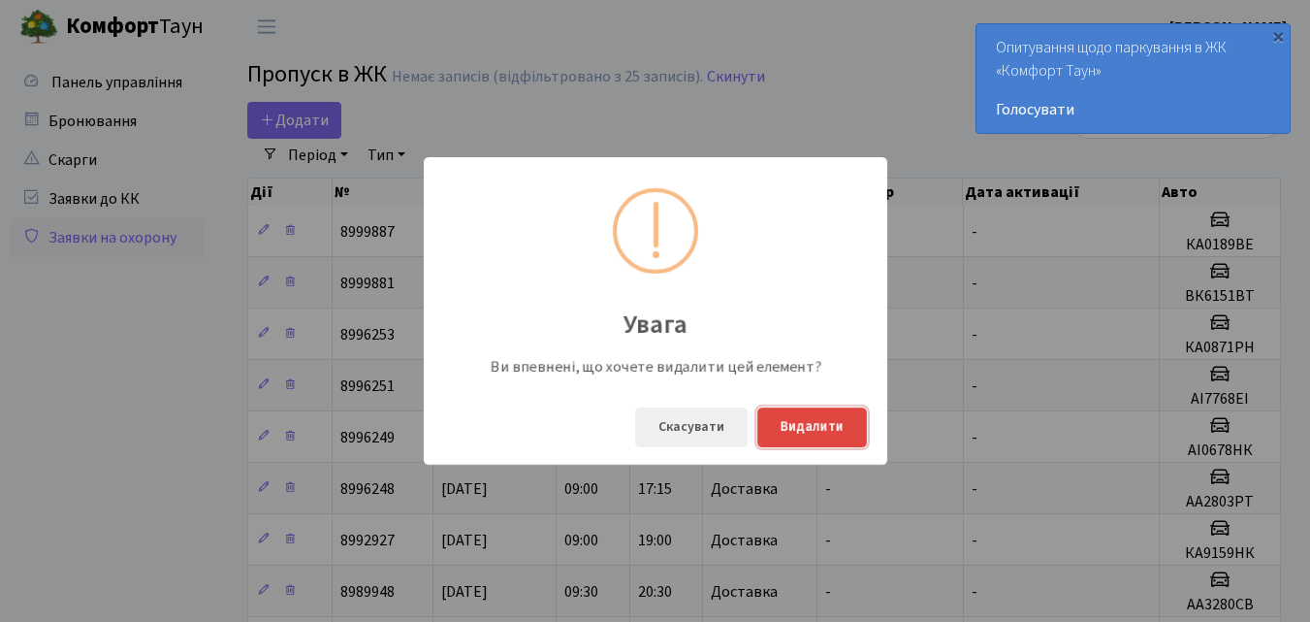
click at [793, 428] on button "Видалити" at bounding box center [812, 427] width 110 height 40
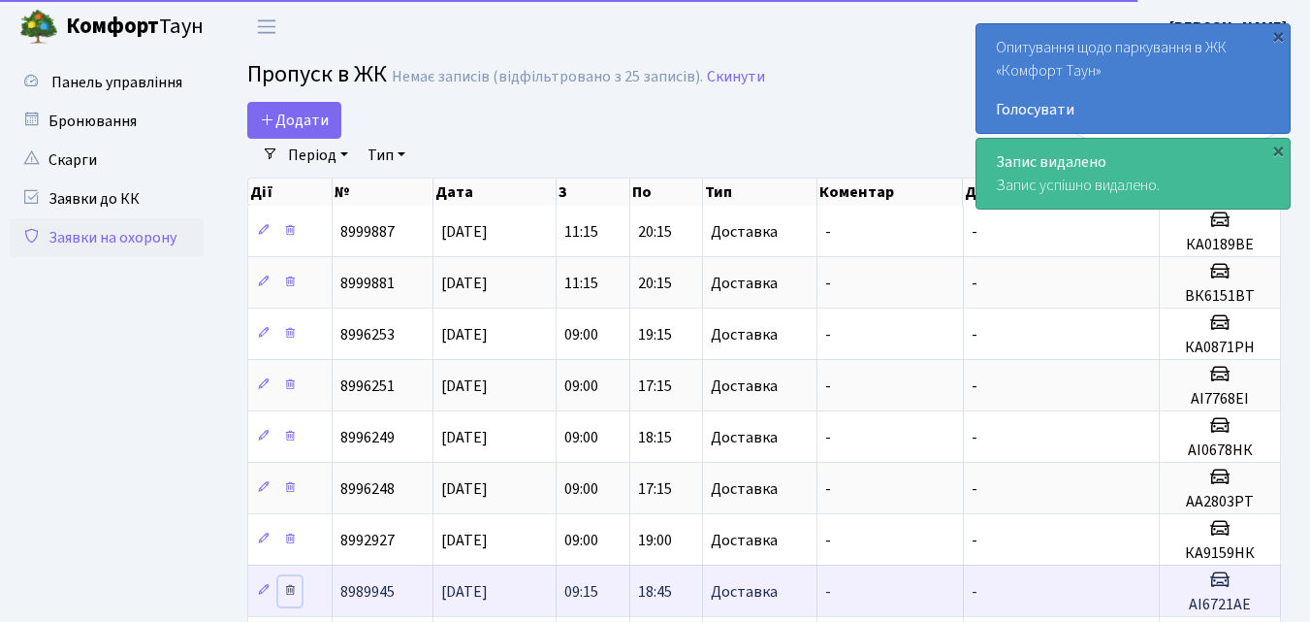
click at [286, 588] on icon at bounding box center [290, 590] width 14 height 14
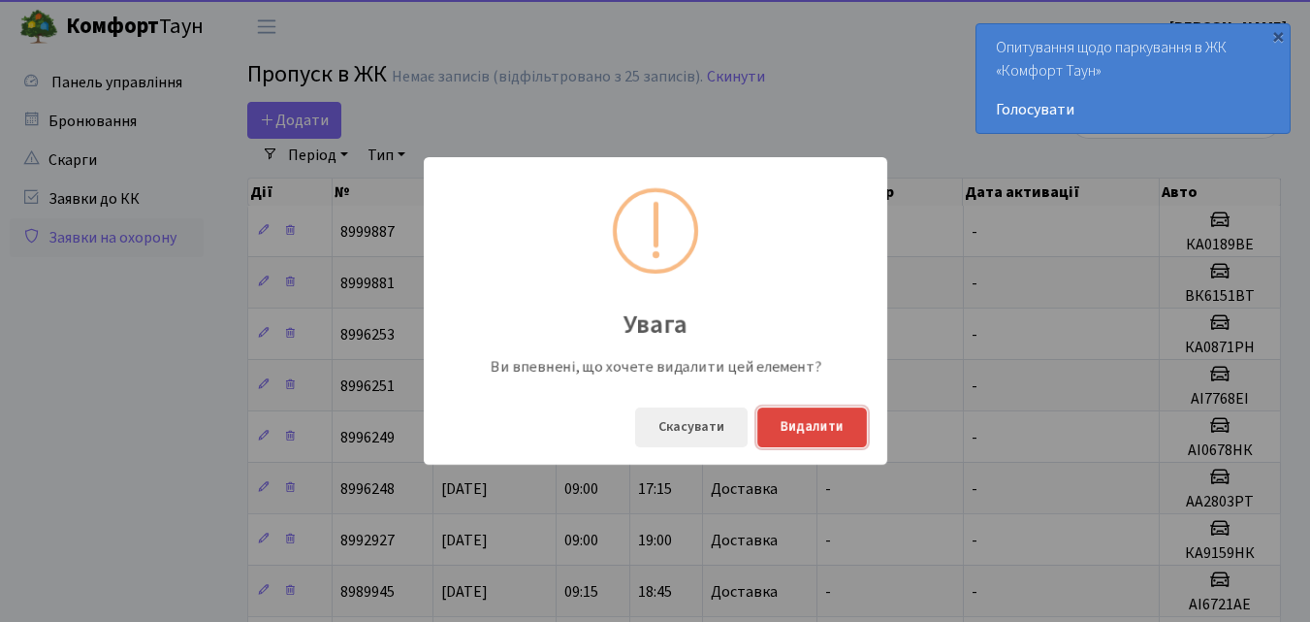
click at [798, 427] on button "Видалити" at bounding box center [812, 427] width 110 height 40
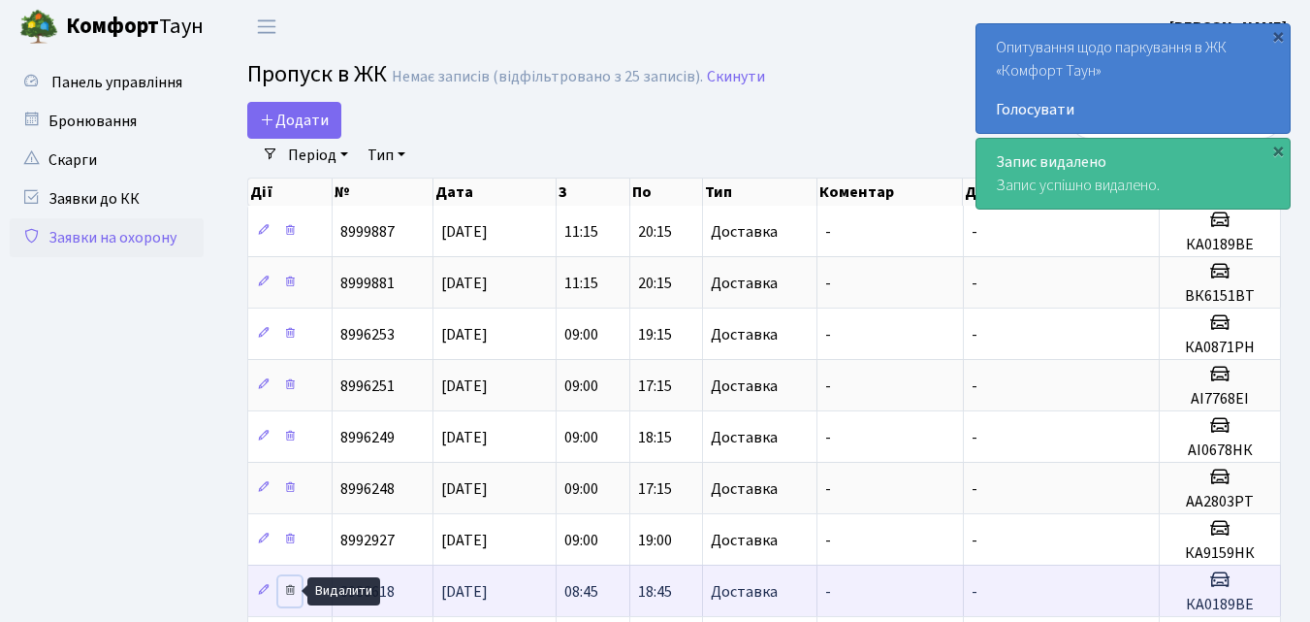
click at [290, 589] on icon at bounding box center [290, 590] width 14 height 14
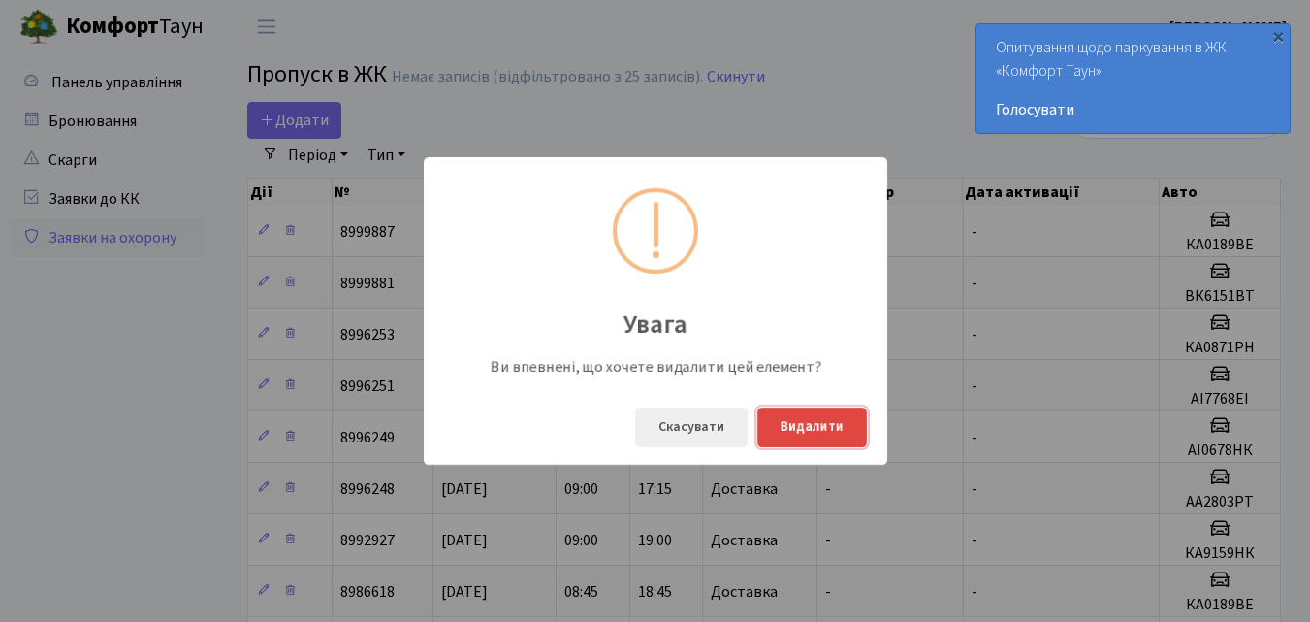
click at [789, 433] on button "Видалити" at bounding box center [812, 427] width 110 height 40
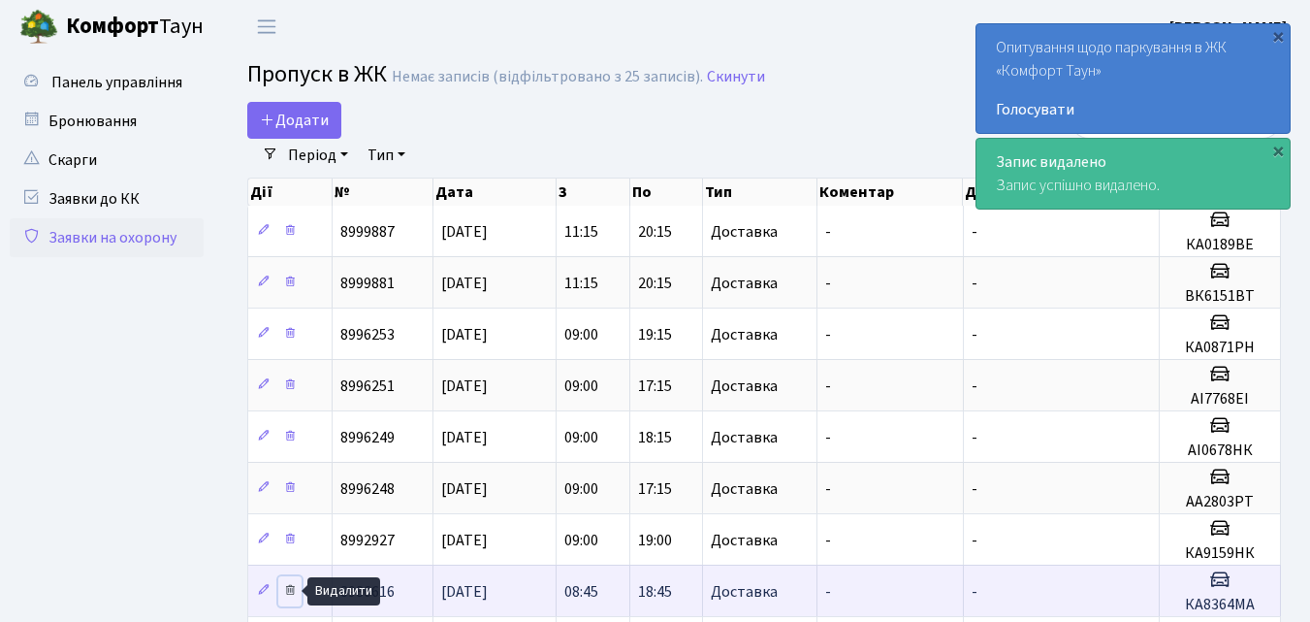
click at [291, 591] on icon at bounding box center [290, 590] width 14 height 14
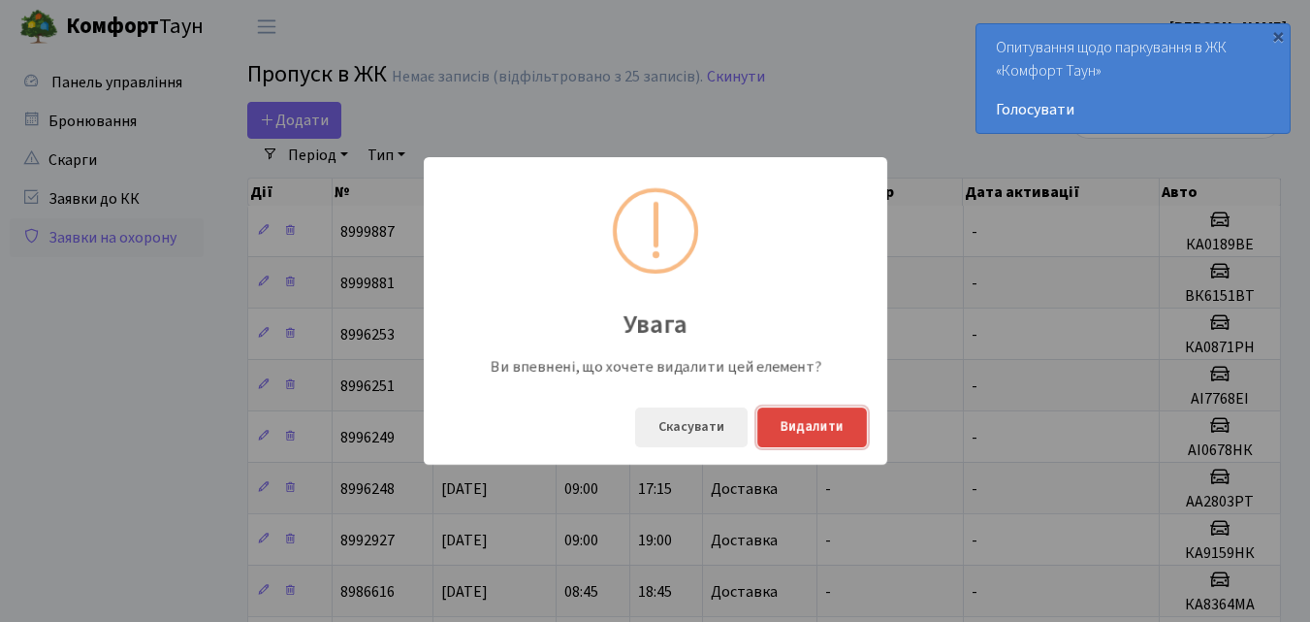
click at [801, 420] on button "Видалити" at bounding box center [812, 427] width 110 height 40
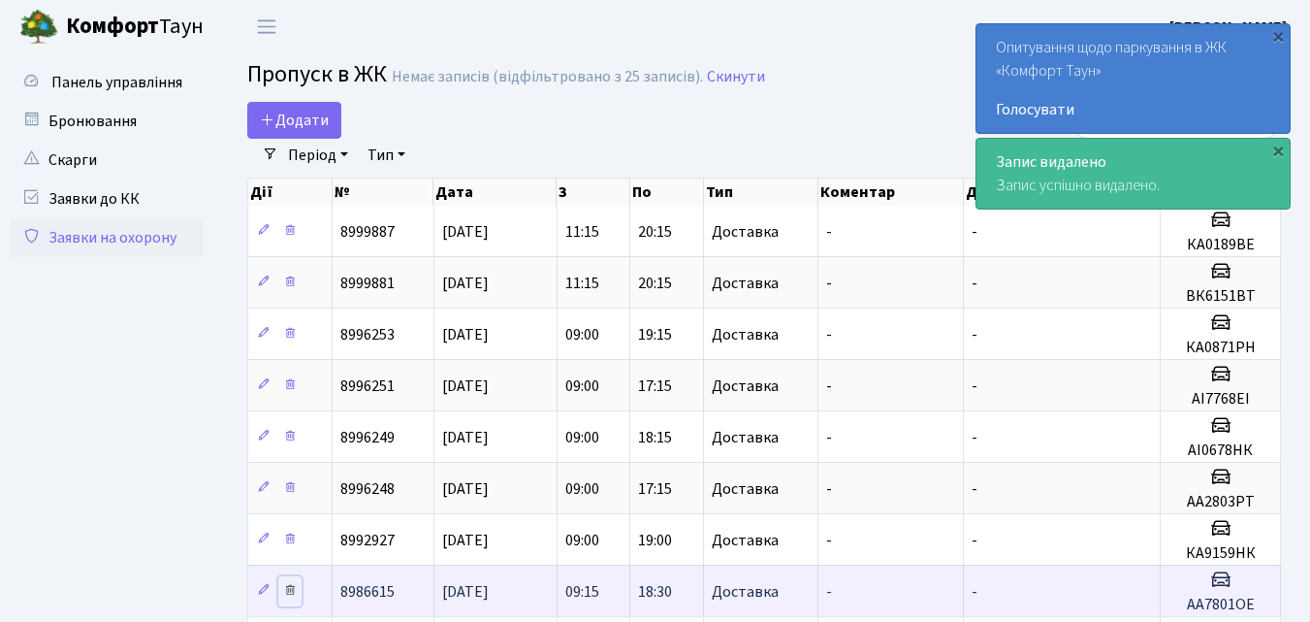
click at [288, 586] on icon at bounding box center [290, 590] width 14 height 14
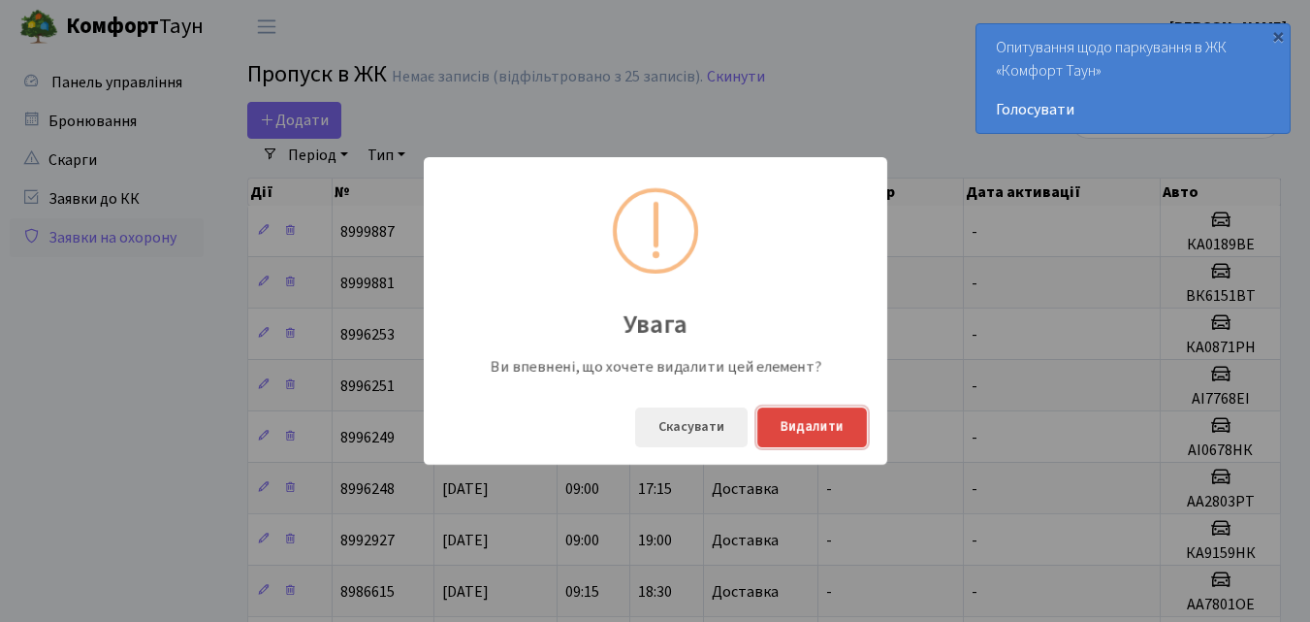
click at [794, 428] on button "Видалити" at bounding box center [812, 427] width 110 height 40
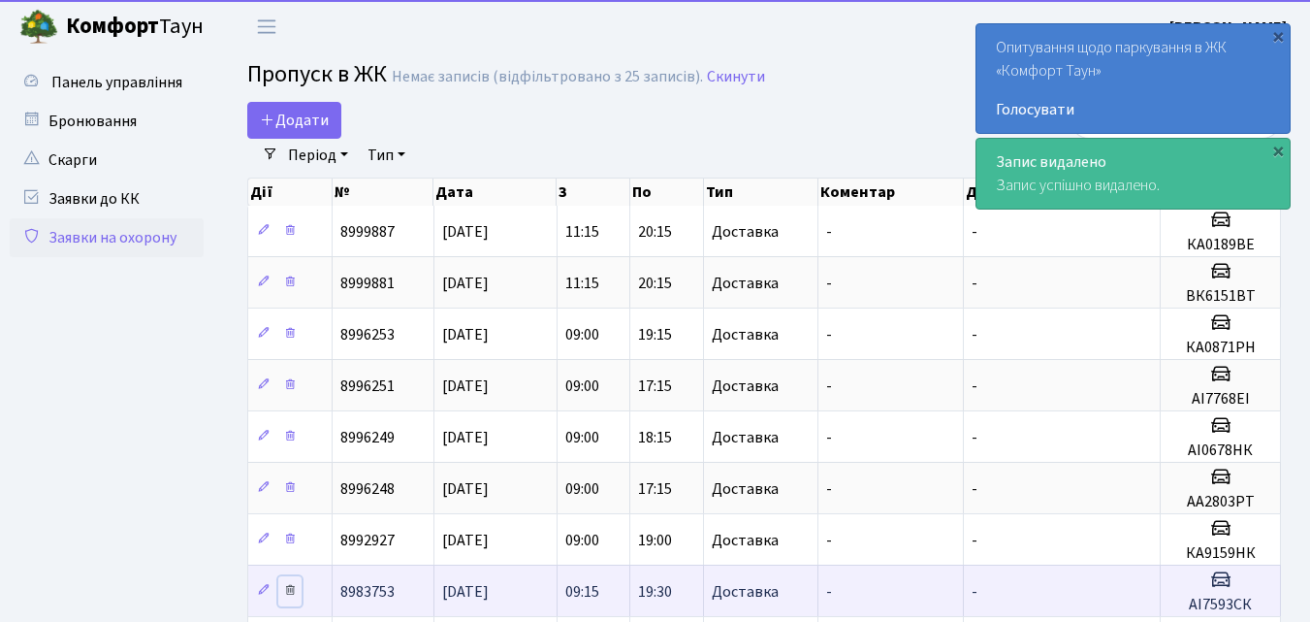
click at [289, 596] on icon at bounding box center [290, 590] width 14 height 14
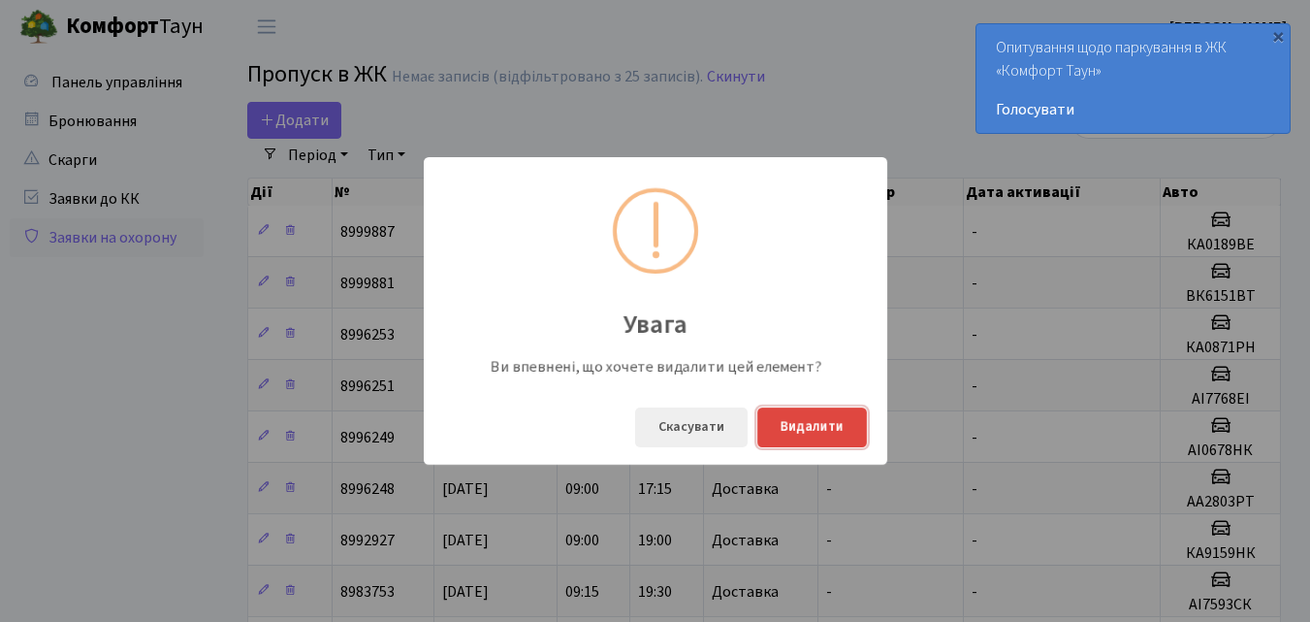
click at [790, 433] on button "Видалити" at bounding box center [812, 427] width 110 height 40
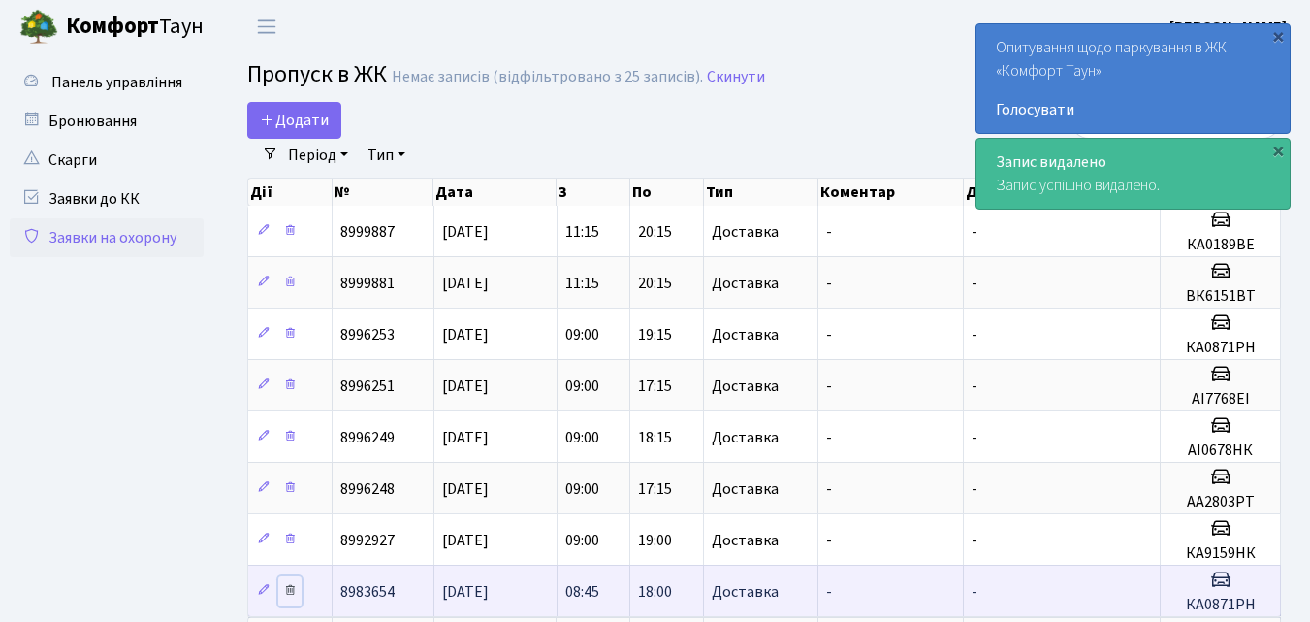
click at [288, 593] on icon at bounding box center [290, 590] width 14 height 14
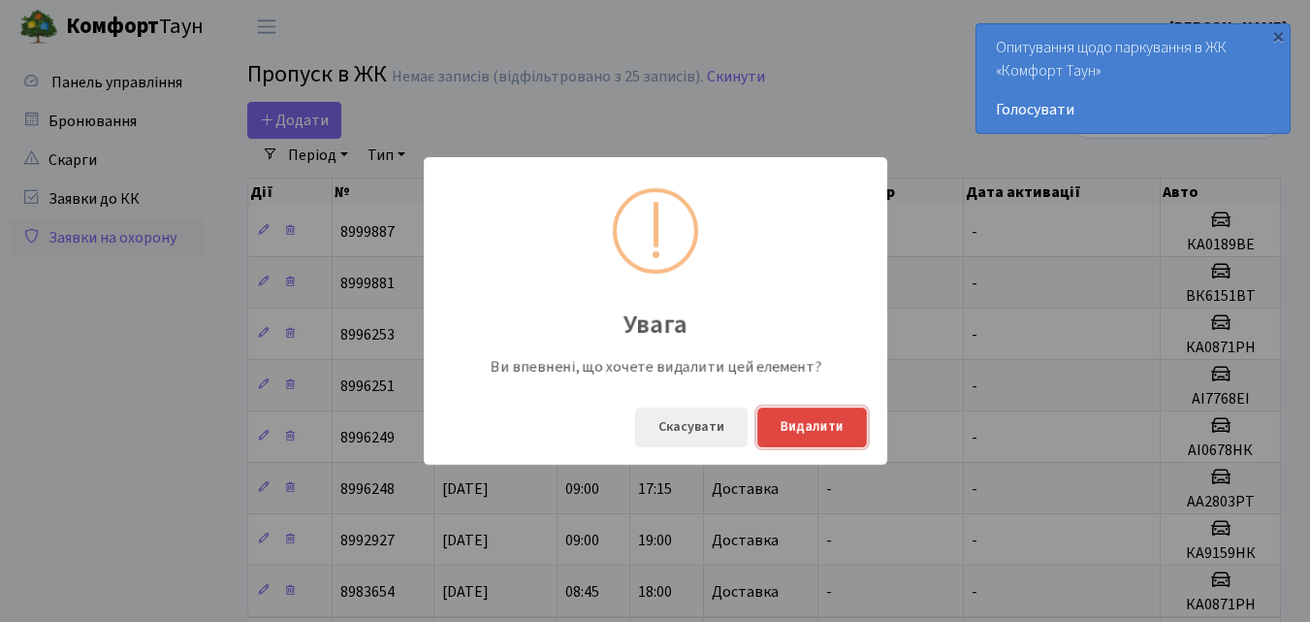
click at [791, 425] on button "Видалити" at bounding box center [812, 427] width 110 height 40
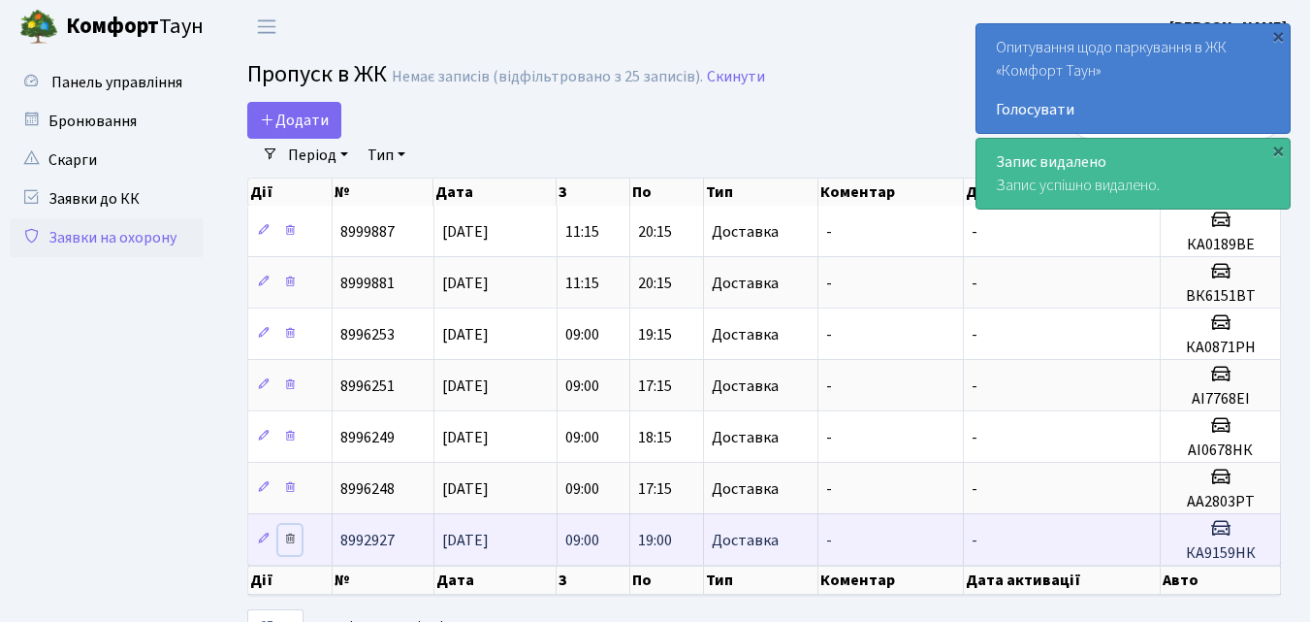
click at [288, 540] on icon at bounding box center [290, 538] width 14 height 14
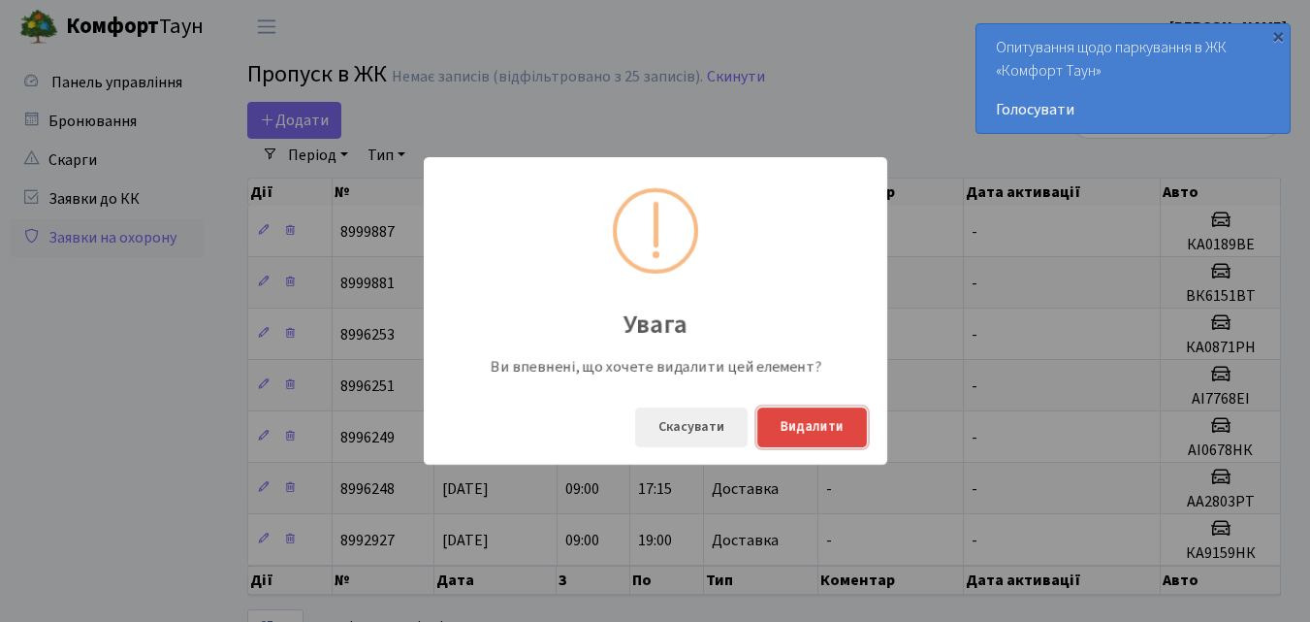
click at [797, 430] on button "Видалити" at bounding box center [812, 427] width 110 height 40
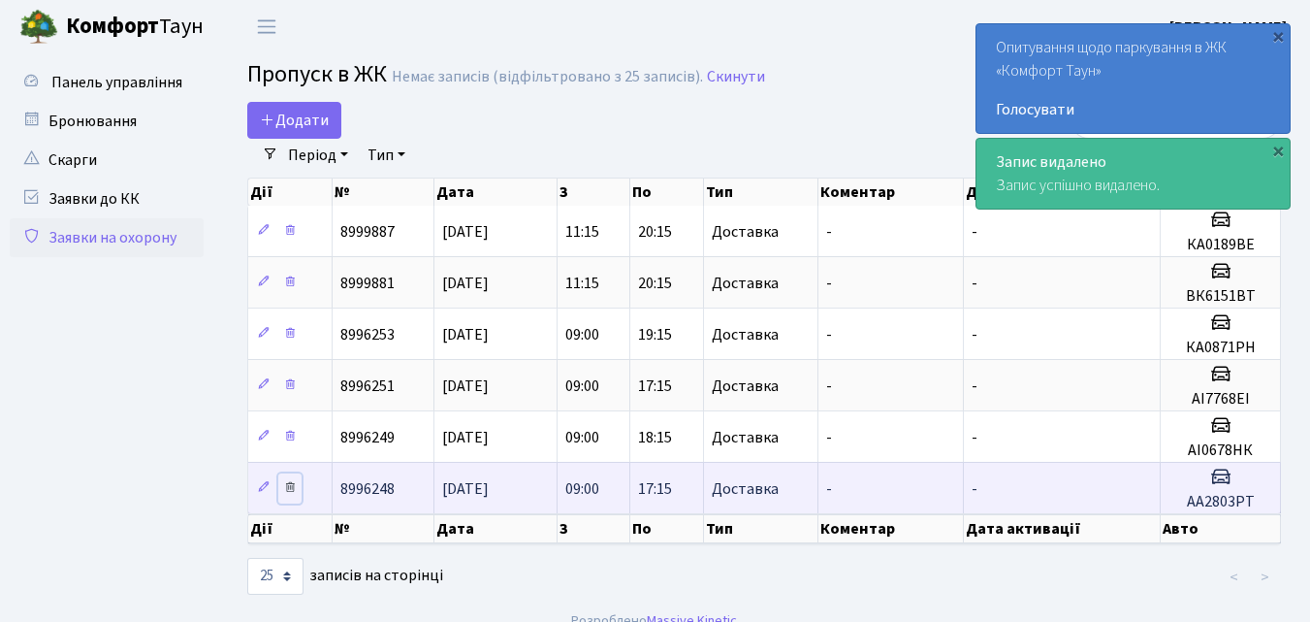
click at [290, 490] on icon at bounding box center [290, 487] width 14 height 14
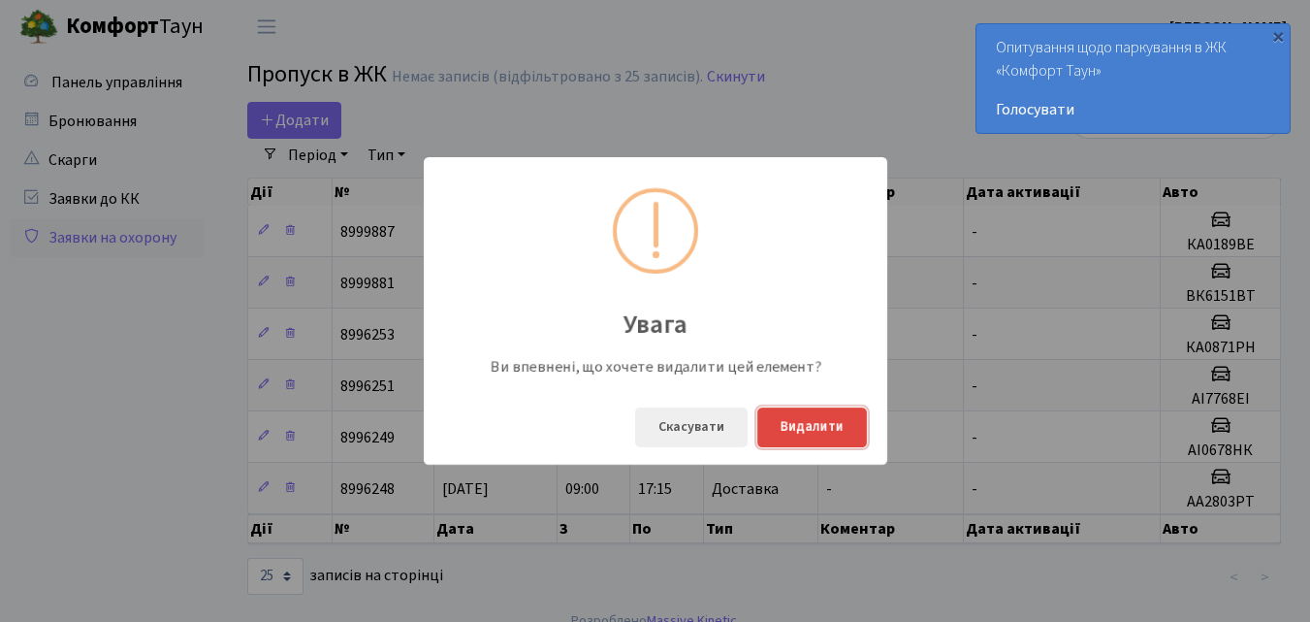
click at [805, 430] on button "Видалити" at bounding box center [812, 427] width 110 height 40
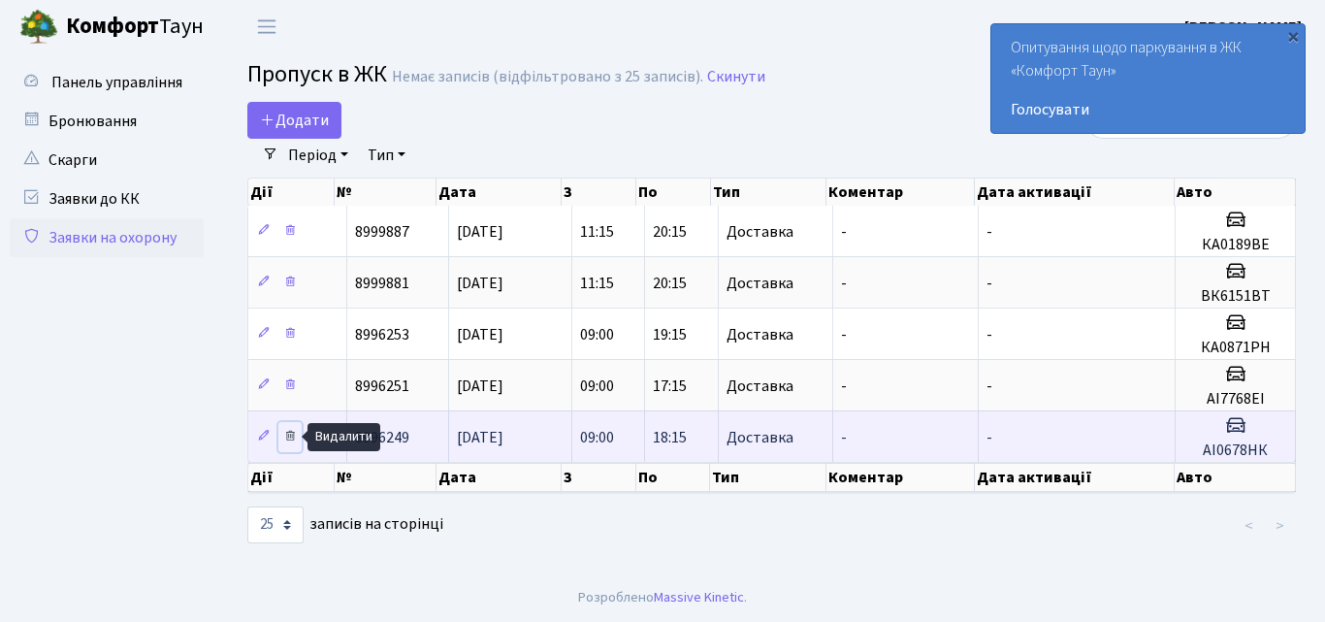
click at [291, 437] on icon at bounding box center [290, 436] width 14 height 14
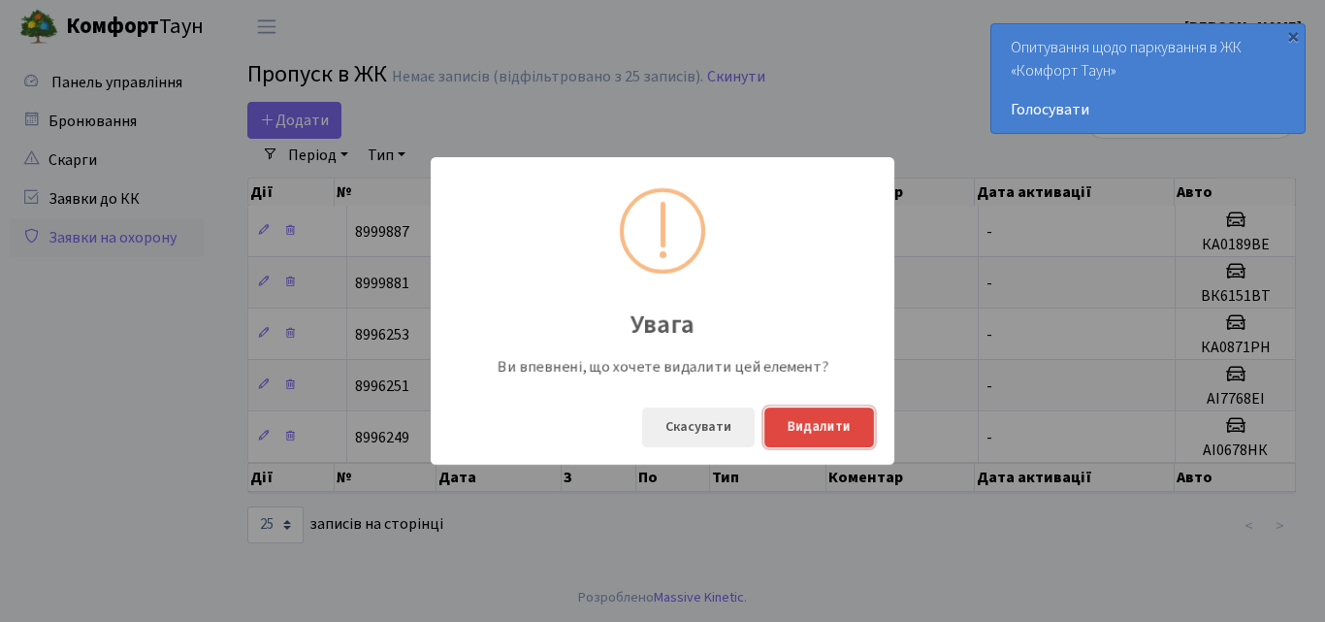
click at [817, 421] on button "Видалити" at bounding box center [819, 427] width 110 height 40
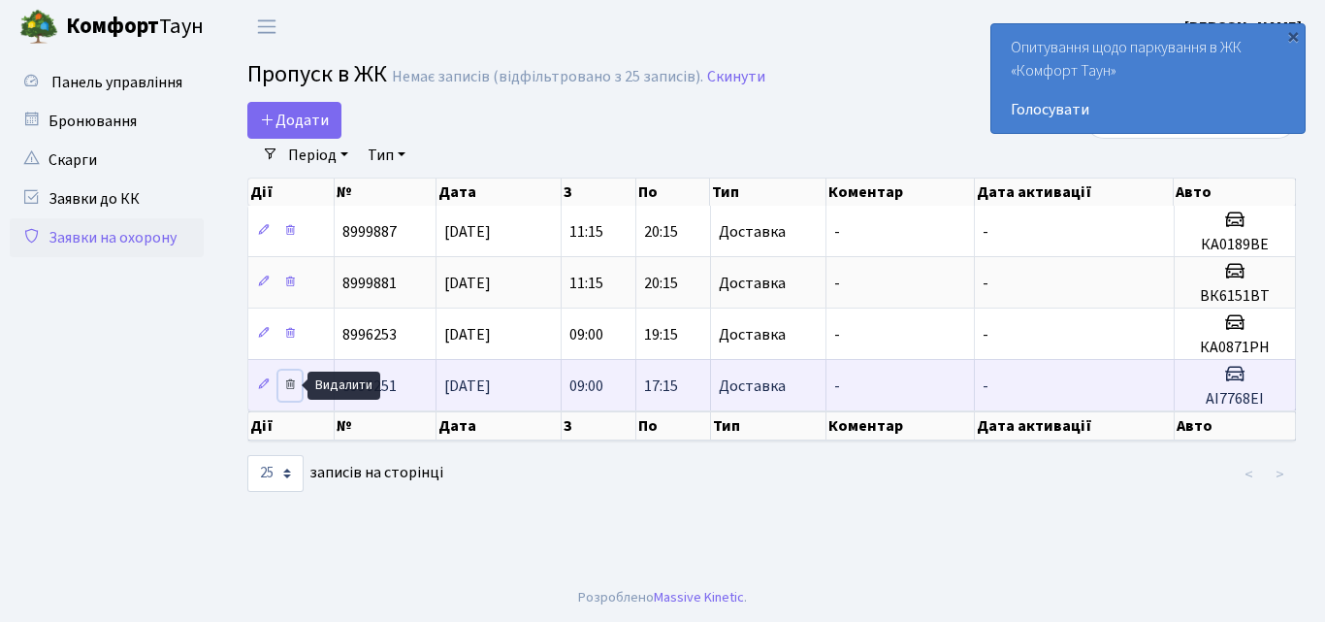
click at [291, 385] on icon at bounding box center [290, 384] width 14 height 14
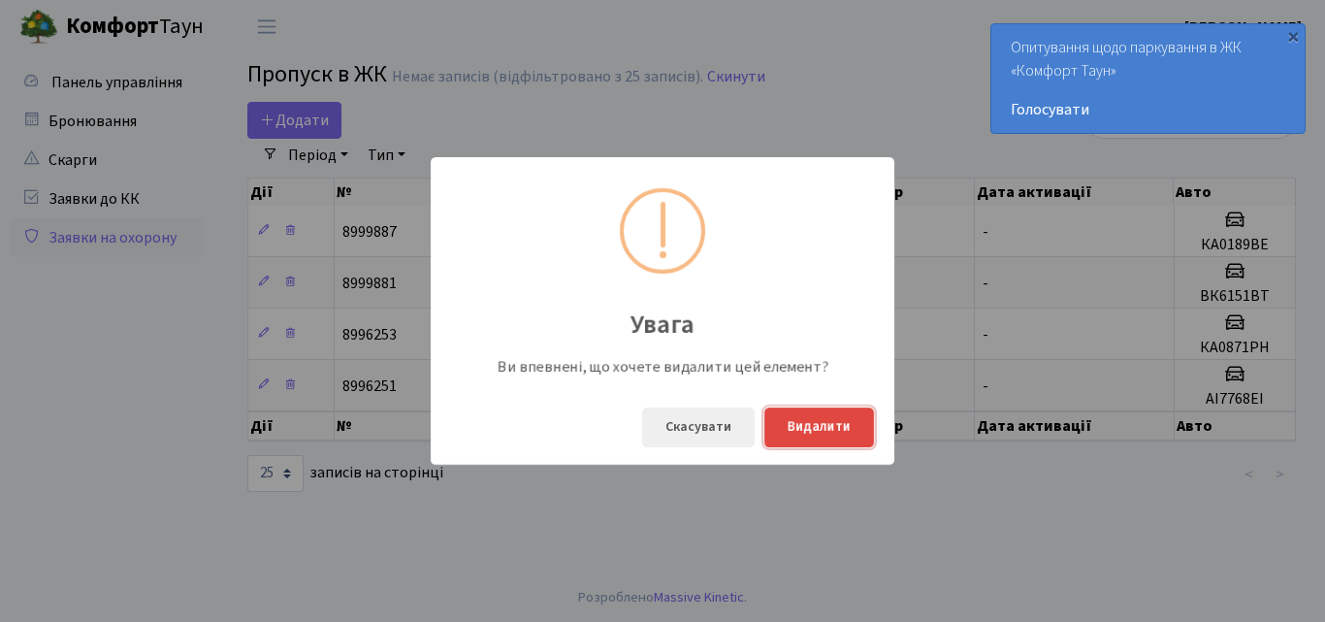
click at [790, 431] on button "Видалити" at bounding box center [819, 427] width 110 height 40
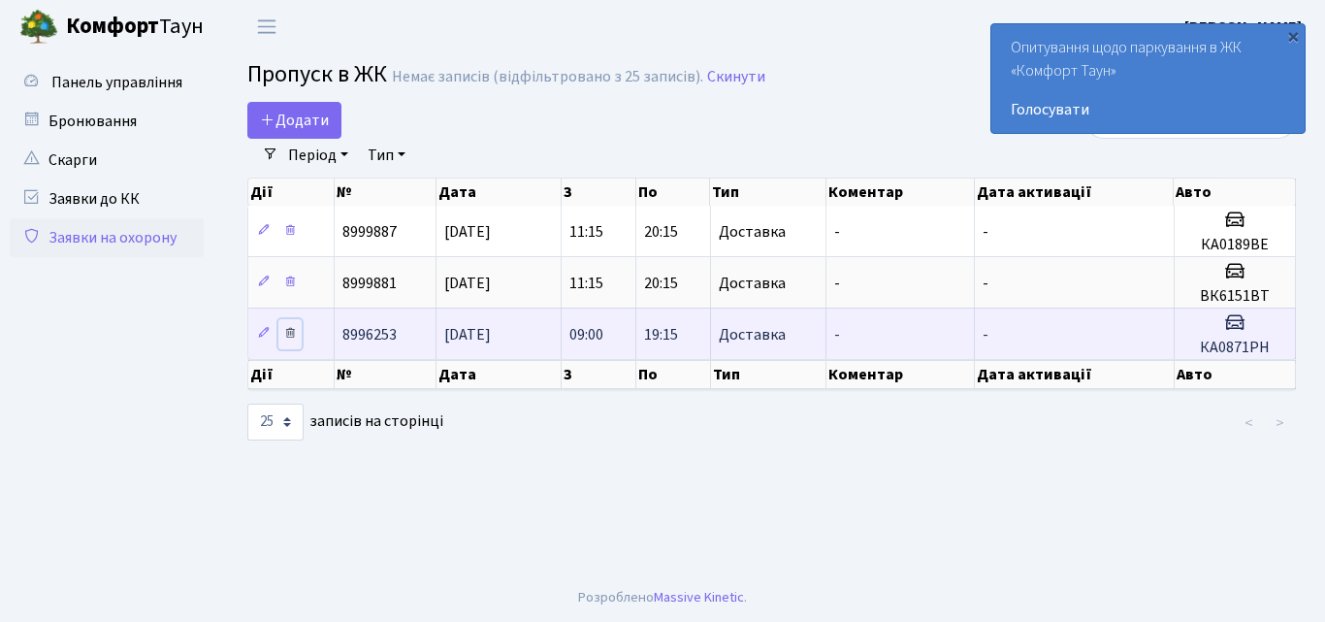
click at [286, 332] on icon at bounding box center [290, 333] width 14 height 14
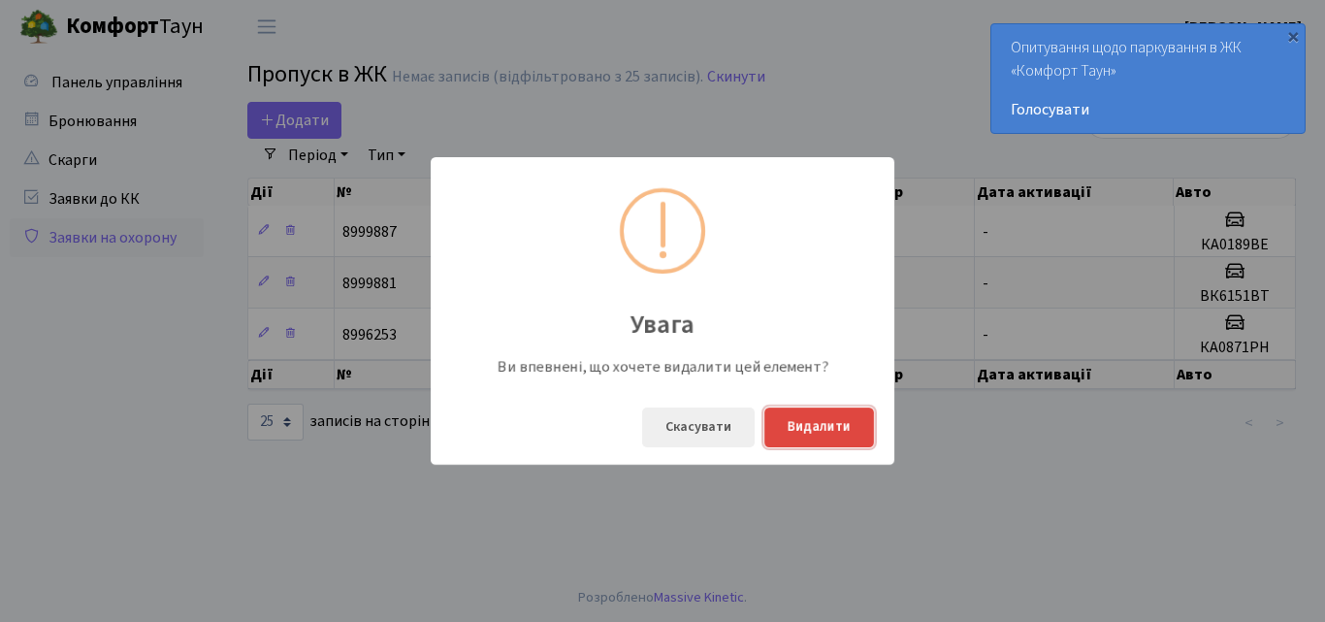
click at [811, 422] on button "Видалити" at bounding box center [819, 427] width 110 height 40
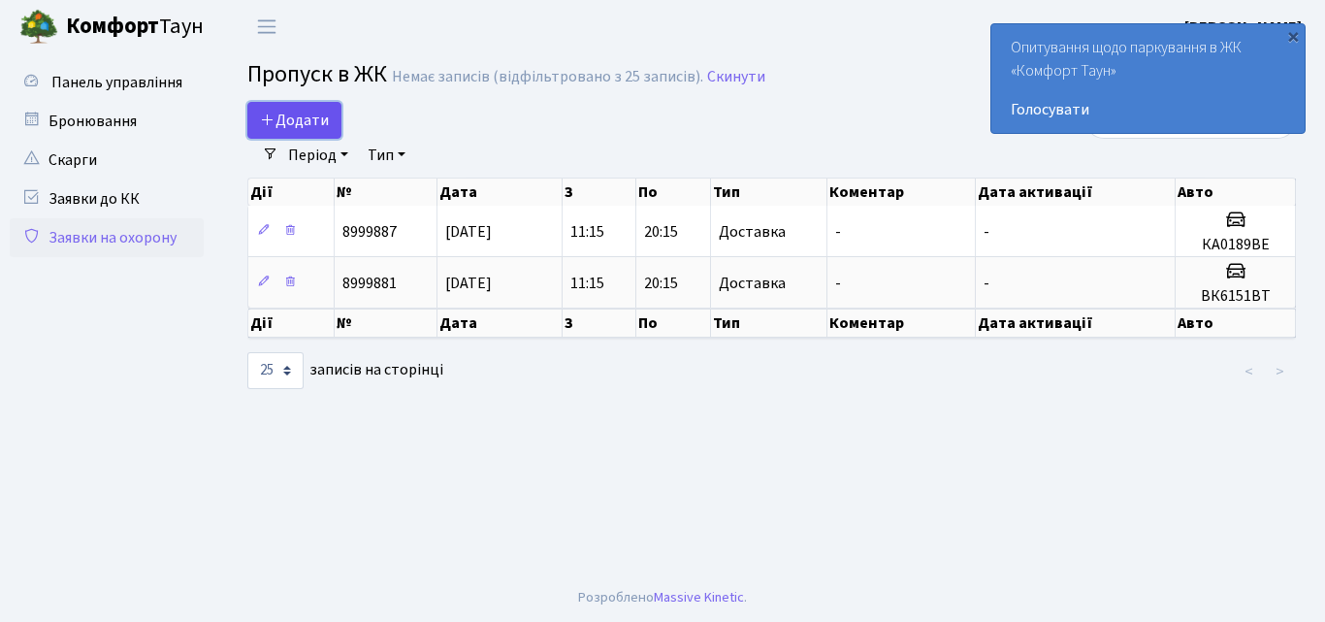
click at [300, 121] on span "Додати" at bounding box center [294, 120] width 69 height 21
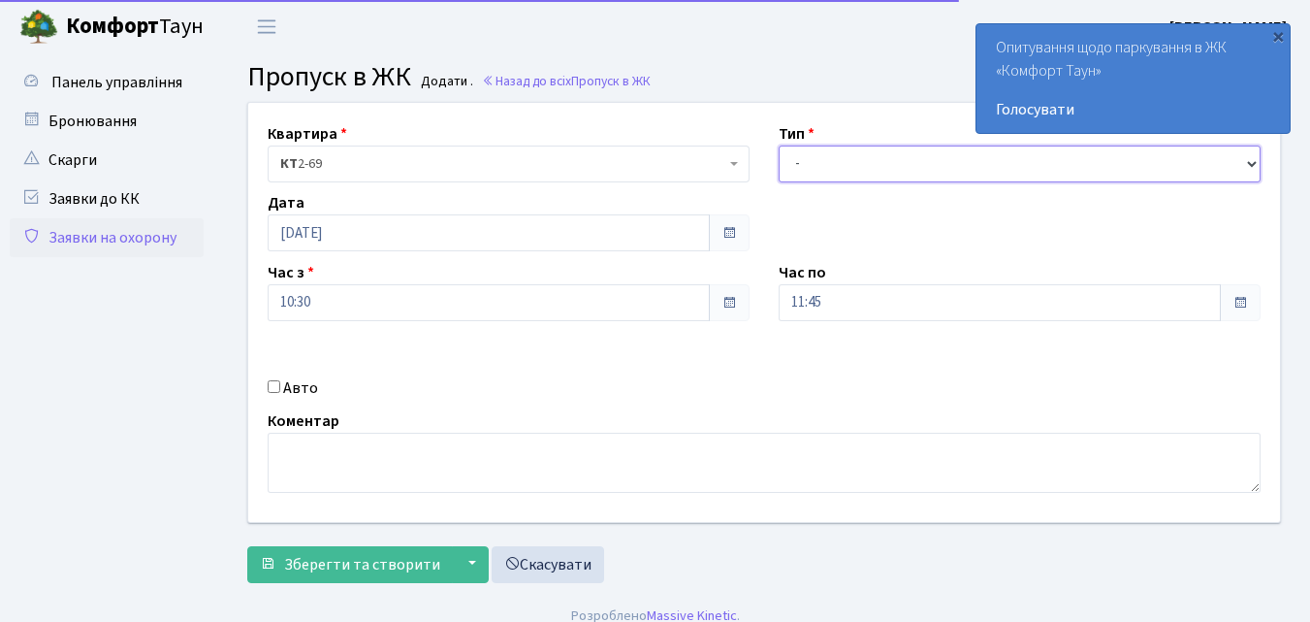
drag, startPoint x: 0, startPoint y: 0, endPoint x: 826, endPoint y: 161, distance: 841.9
click at [826, 161] on select "- Доставка Таксі Гості Сервіс" at bounding box center [1020, 163] width 482 height 37
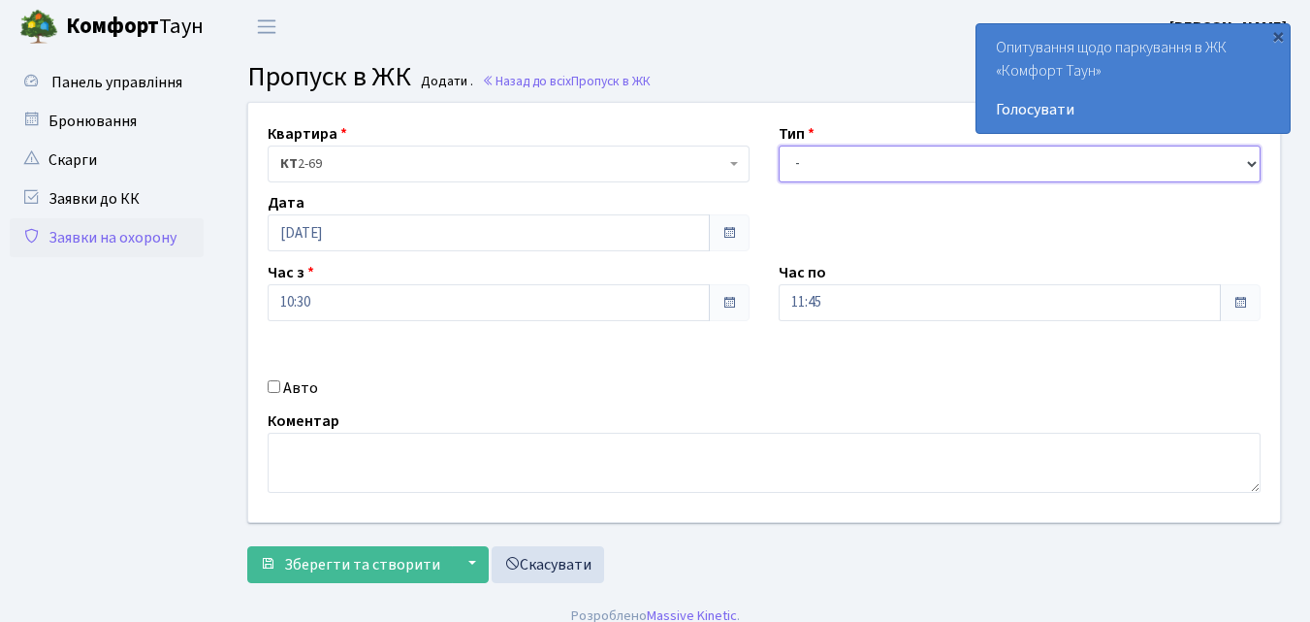
select select "1"
click at [779, 145] on select "- Доставка Таксі Гості Сервіс" at bounding box center [1020, 163] width 482 height 37
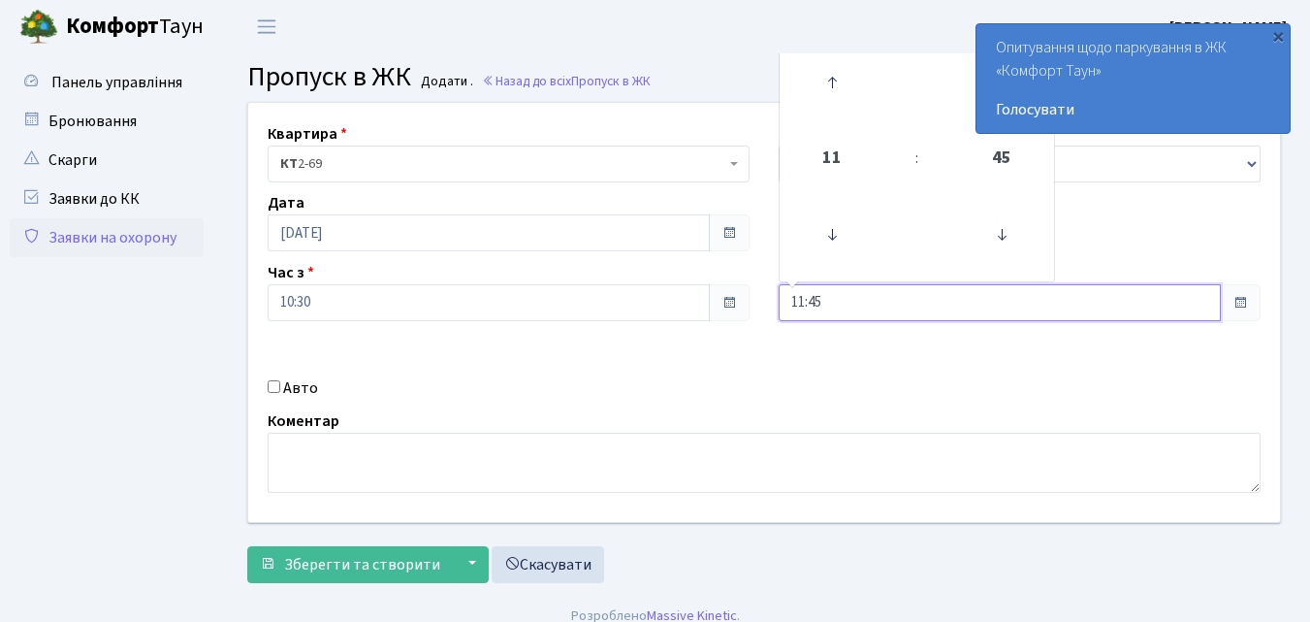
click at [891, 303] on input "11:45" at bounding box center [1000, 302] width 442 height 37
click at [828, 82] on icon at bounding box center [832, 82] width 52 height 52
click at [829, 82] on icon at bounding box center [832, 82] width 52 height 52
click at [829, 83] on icon at bounding box center [832, 82] width 52 height 52
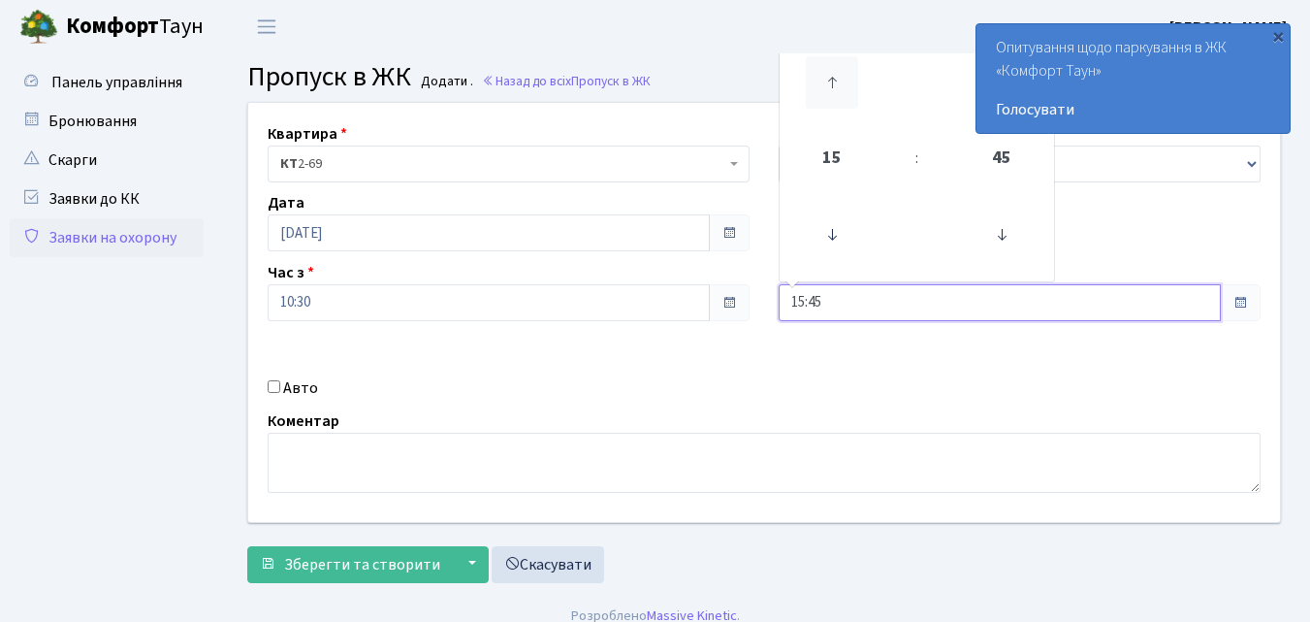
click at [829, 83] on icon at bounding box center [832, 82] width 52 height 52
type input "17:45"
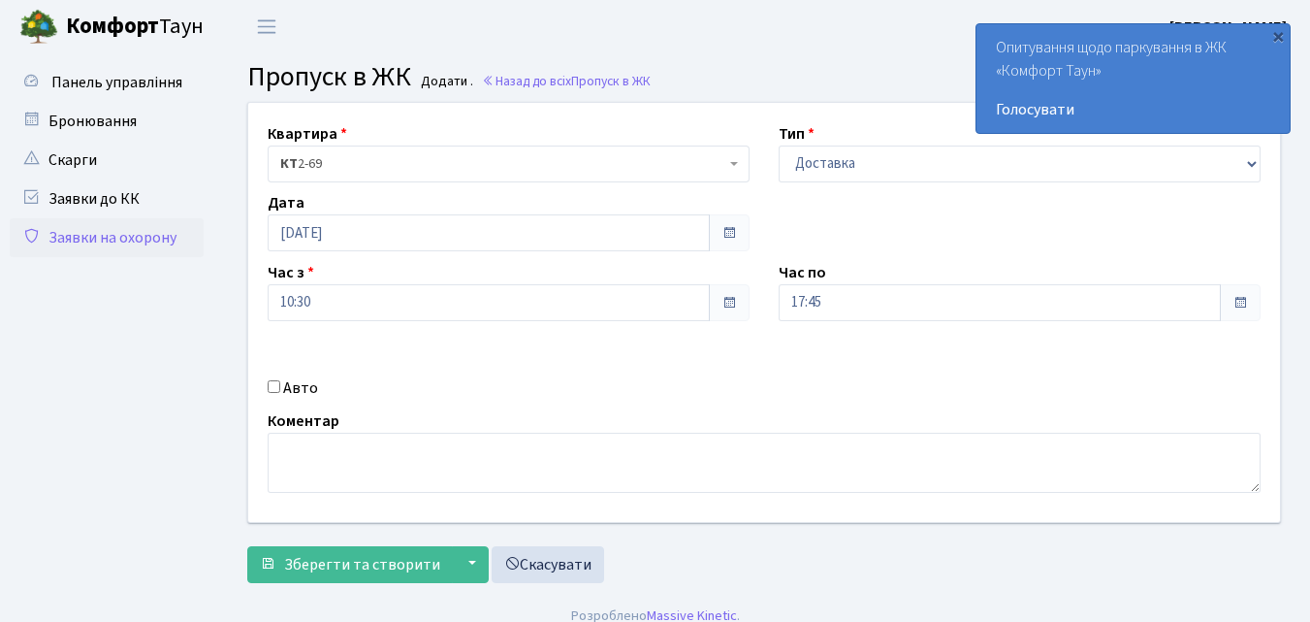
click at [276, 387] on input "Авто" at bounding box center [274, 386] width 13 height 13
checkbox input "true"
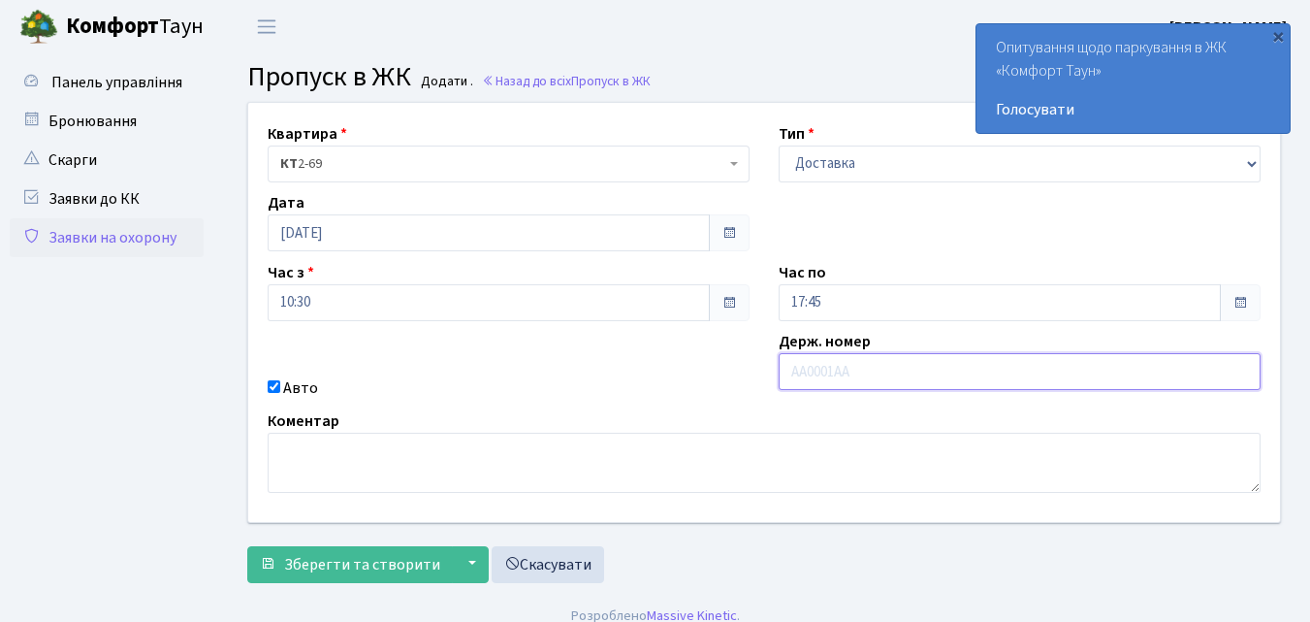
click at [804, 372] on input "text" at bounding box center [1020, 371] width 482 height 37
click at [860, 366] on input "АА;""%ТА" at bounding box center [1020, 371] width 482 height 37
type input "АА4225ТА"
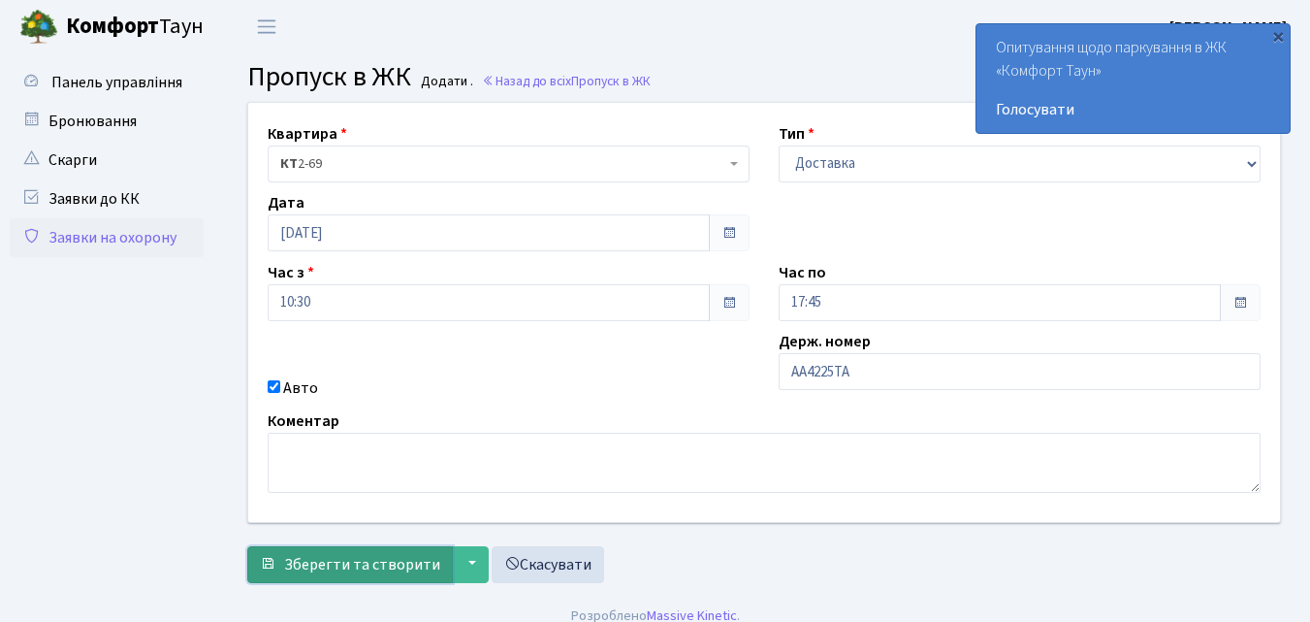
click at [379, 564] on span "Зберегти та створити" at bounding box center [362, 564] width 156 height 21
